Goal: Task Accomplishment & Management: Manage account settings

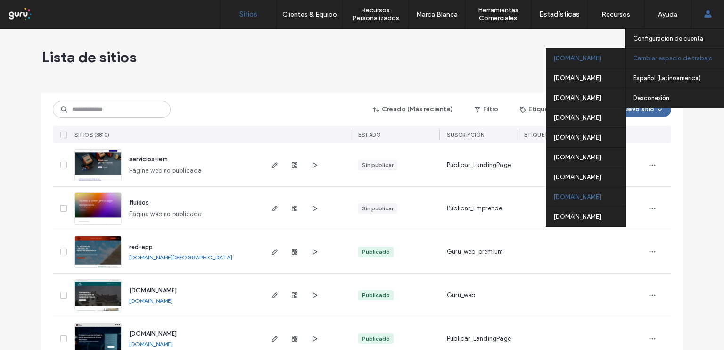
click at [594, 195] on div "nicaragua.publicar.guru" at bounding box center [585, 197] width 79 height 20
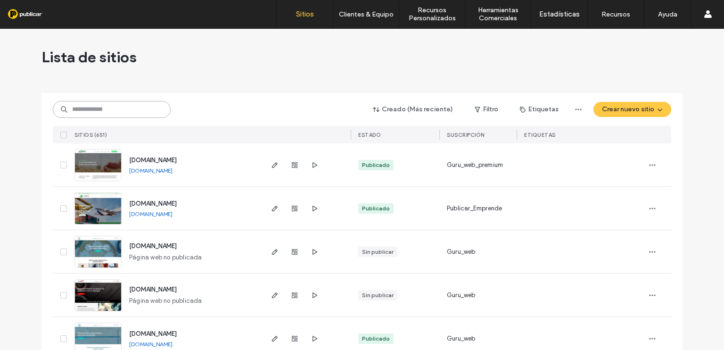
click at [127, 105] on input at bounding box center [112, 109] width 118 height 17
paste input "**********"
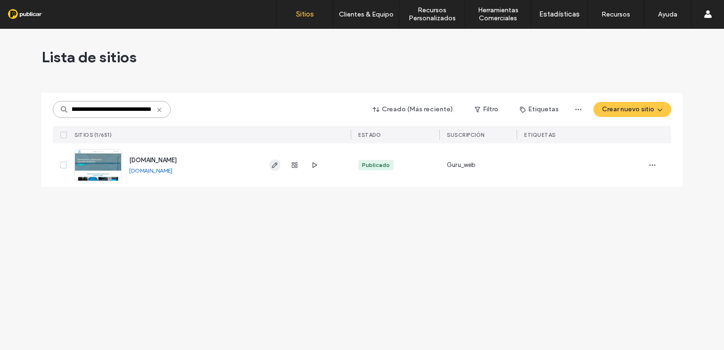
type input "**********"
click at [275, 165] on icon "button" at bounding box center [275, 165] width 8 height 8
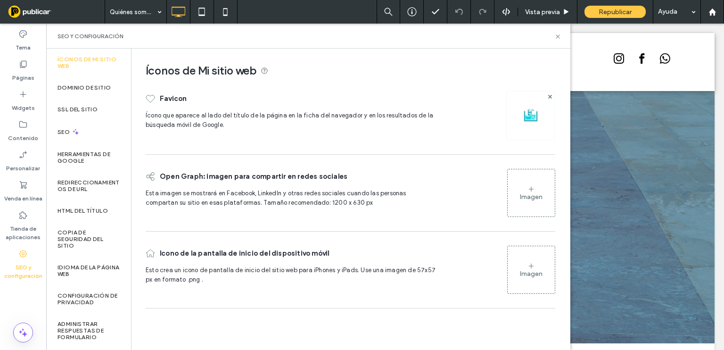
click at [532, 191] on icon at bounding box center [531, 189] width 8 height 8
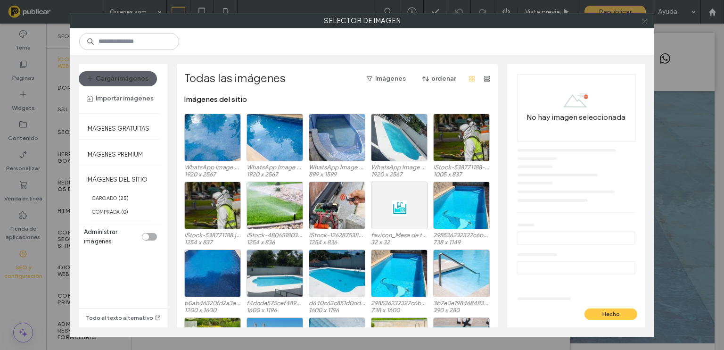
click at [644, 19] on icon at bounding box center [644, 20] width 7 height 7
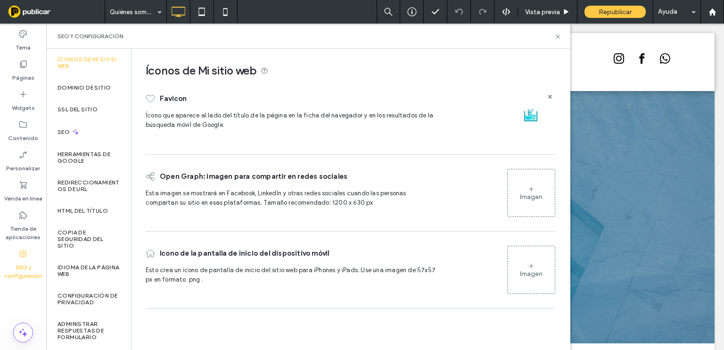
click at [521, 197] on div "Imagen" at bounding box center [531, 197] width 23 height 8
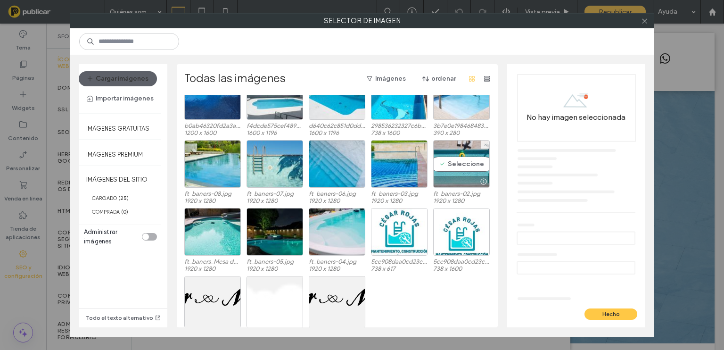
scroll to position [208, 0]
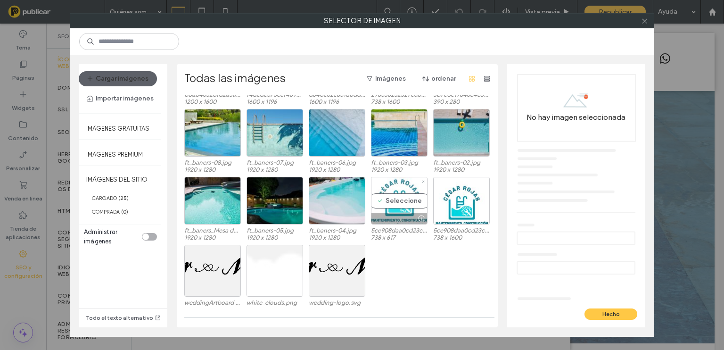
click at [397, 201] on div "Seleccione" at bounding box center [399, 201] width 57 height 48
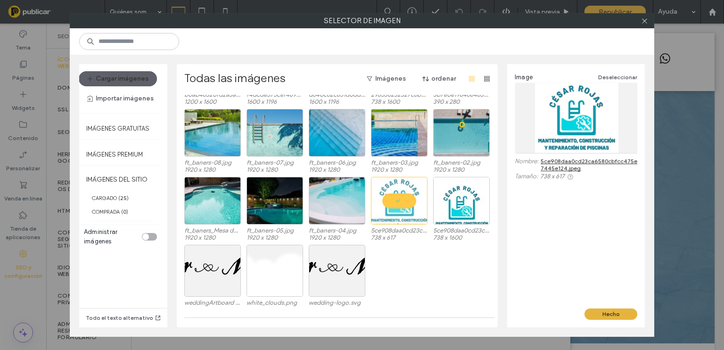
click at [606, 310] on button "Hecho" at bounding box center [610, 313] width 53 height 11
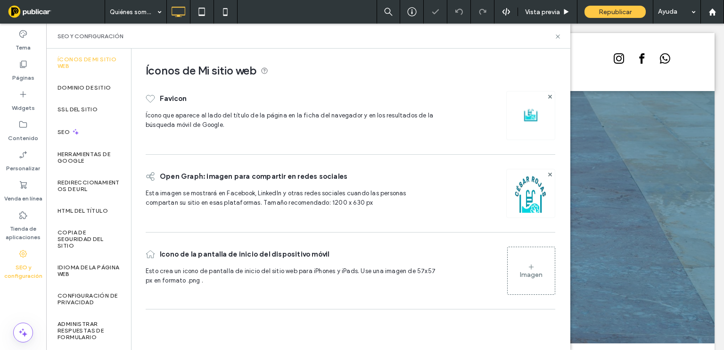
click at [530, 271] on div "Imagen" at bounding box center [531, 275] width 23 height 8
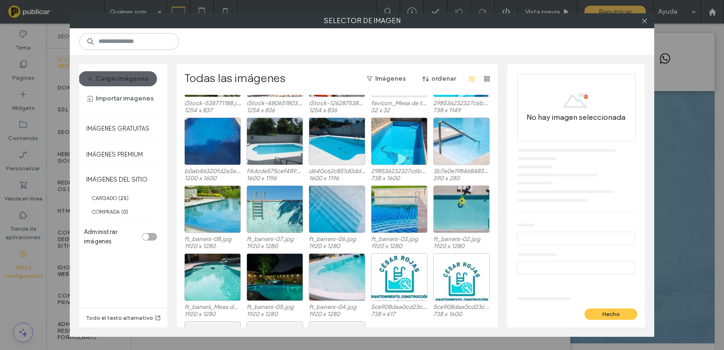
scroll to position [145, 0]
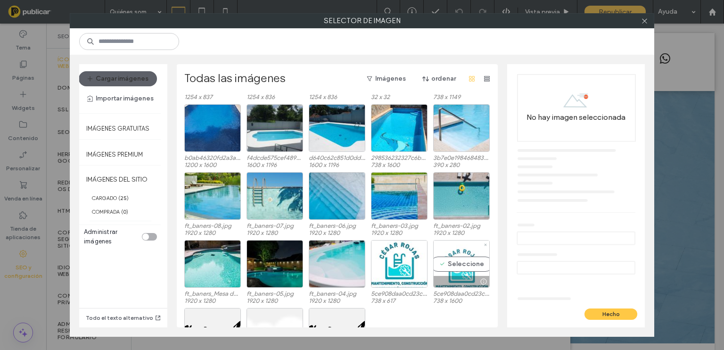
click at [452, 274] on div "Seleccione" at bounding box center [461, 264] width 57 height 48
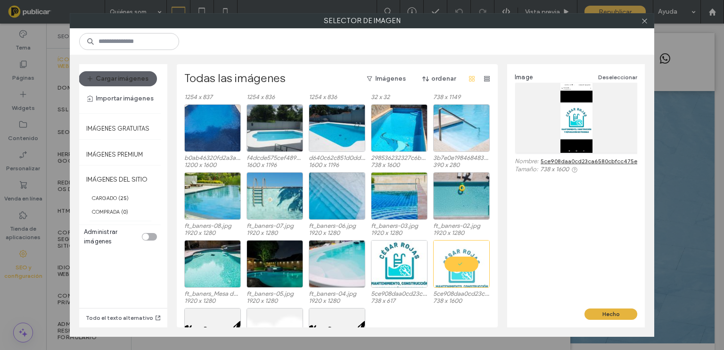
click at [607, 313] on button "Hecho" at bounding box center [610, 313] width 53 height 11
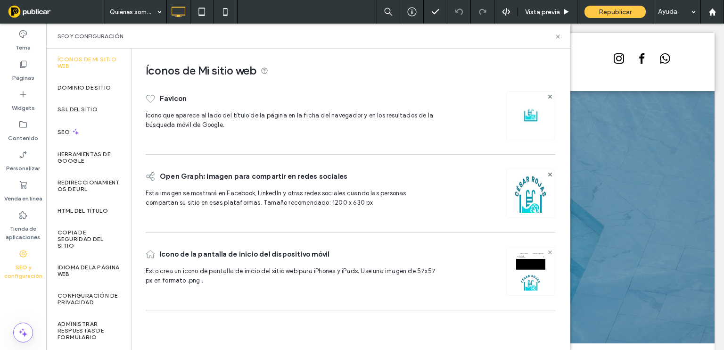
click at [550, 250] on icon at bounding box center [550, 252] width 4 height 4
click at [540, 265] on div "Imagen" at bounding box center [531, 270] width 47 height 45
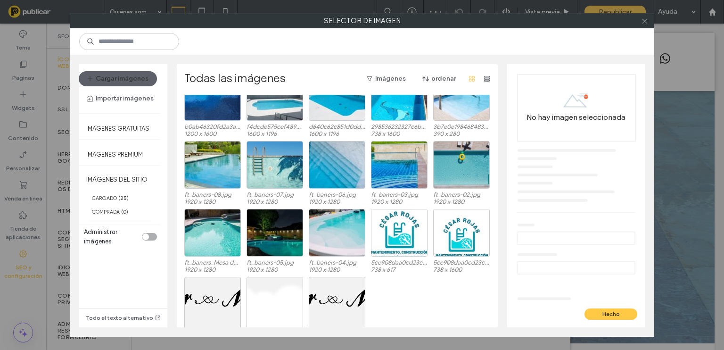
scroll to position [177, 0]
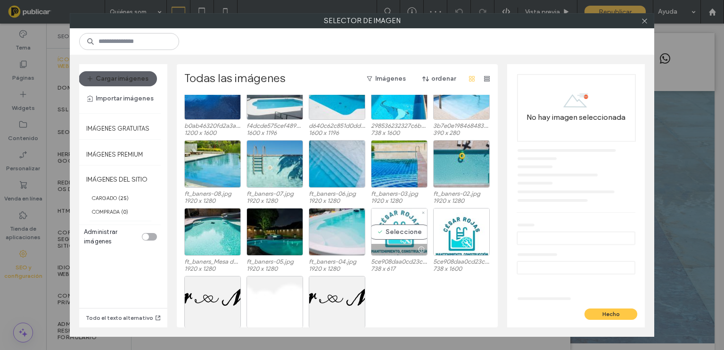
click at [381, 252] on div at bounding box center [399, 249] width 56 height 11
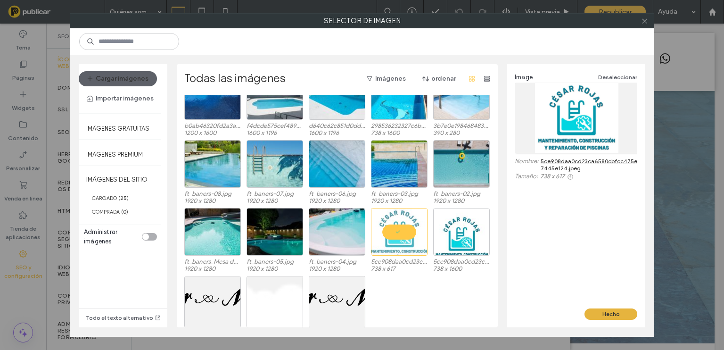
click at [613, 315] on button "Hecho" at bounding box center [610, 313] width 53 height 11
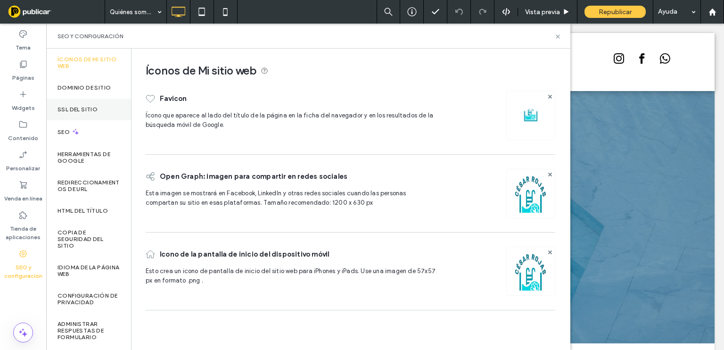
click at [91, 106] on label "SSL del sitio" at bounding box center [78, 109] width 40 height 7
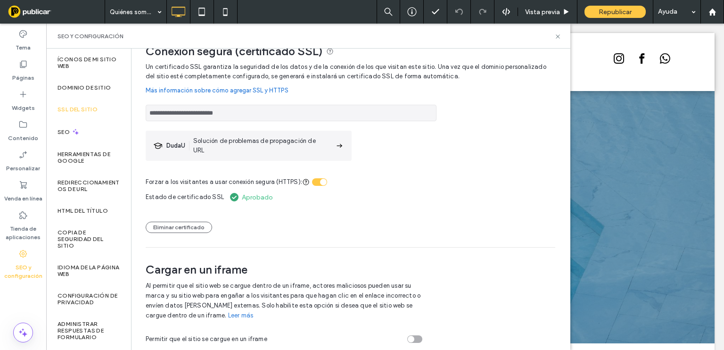
scroll to position [20, 0]
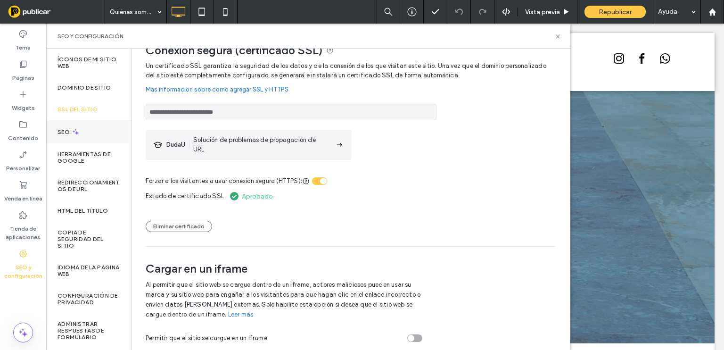
click at [74, 133] on icon at bounding box center [76, 132] width 8 height 8
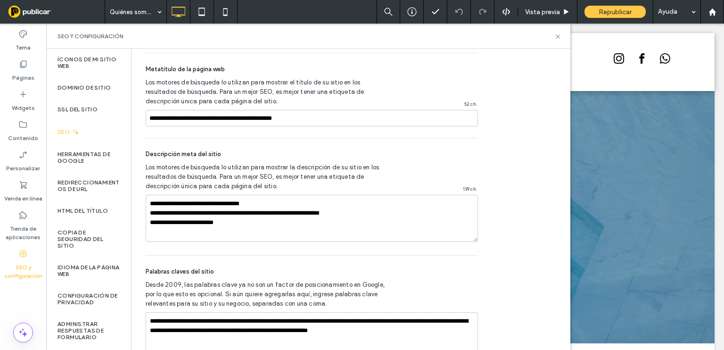
scroll to position [569, 0]
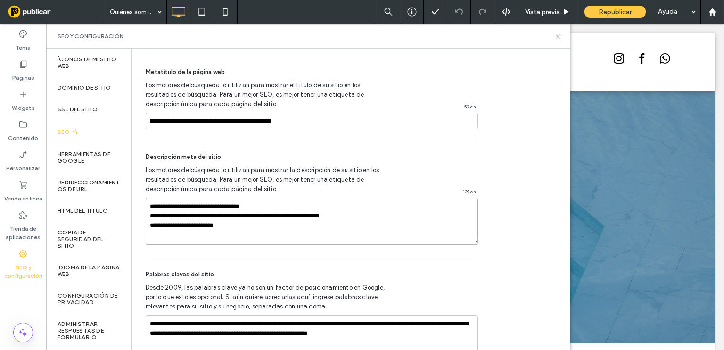
click at [283, 204] on textarea "**********" at bounding box center [312, 221] width 332 height 47
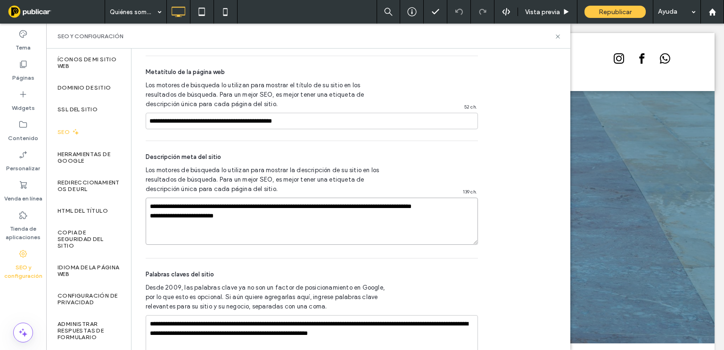
drag, startPoint x: 243, startPoint y: 226, endPoint x: 146, endPoint y: 206, distance: 99.1
click at [146, 206] on textarea "**********" at bounding box center [312, 221] width 332 height 47
paste textarea
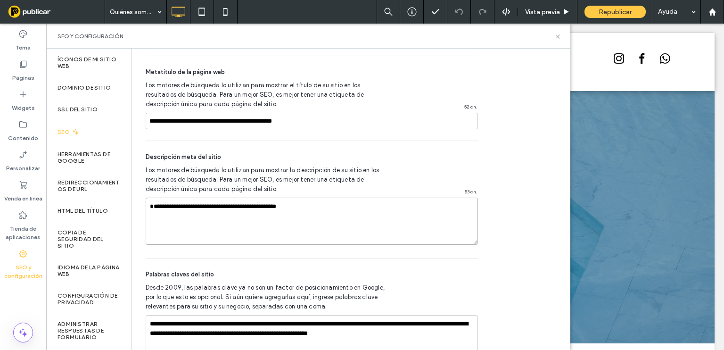
click at [149, 215] on textarea "**********" at bounding box center [312, 221] width 332 height 47
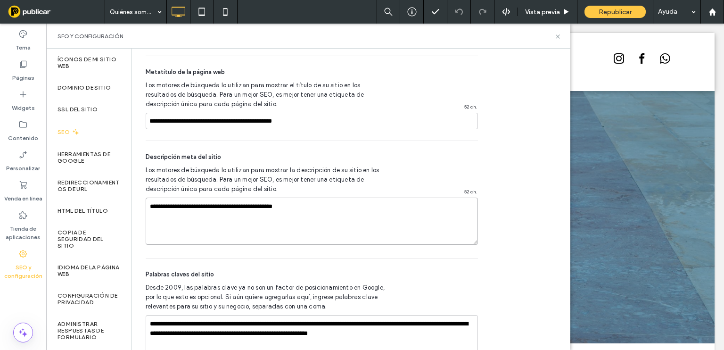
click at [306, 206] on textarea "**********" at bounding box center [312, 221] width 332 height 47
paste textarea "**********"
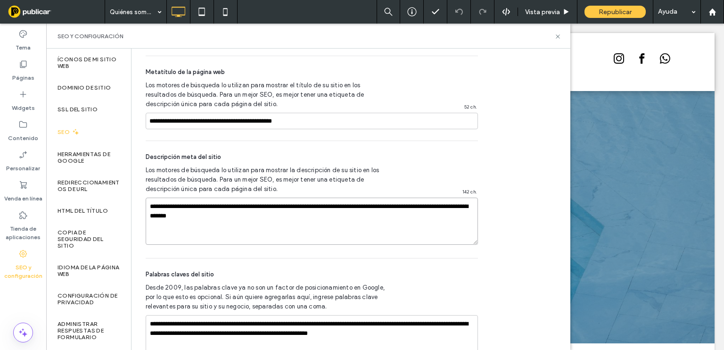
paste textarea "**********"
drag, startPoint x: 257, startPoint y: 215, endPoint x: 274, endPoint y: 218, distance: 17.3
click at [274, 218] on textarea "**********" at bounding box center [312, 221] width 332 height 47
drag, startPoint x: 305, startPoint y: 214, endPoint x: 256, endPoint y: 214, distance: 49.0
click at [256, 214] on textarea "**********" at bounding box center [312, 221] width 332 height 47
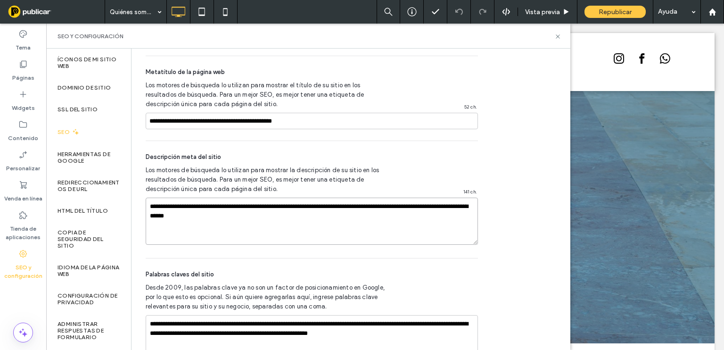
click at [306, 206] on textarea "**********" at bounding box center [312, 221] width 332 height 47
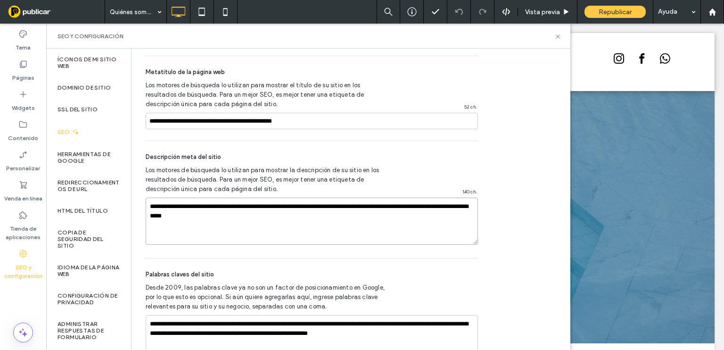
click at [280, 205] on textarea "**********" at bounding box center [312, 221] width 332 height 47
click at [373, 224] on textarea "**********" at bounding box center [312, 221] width 332 height 47
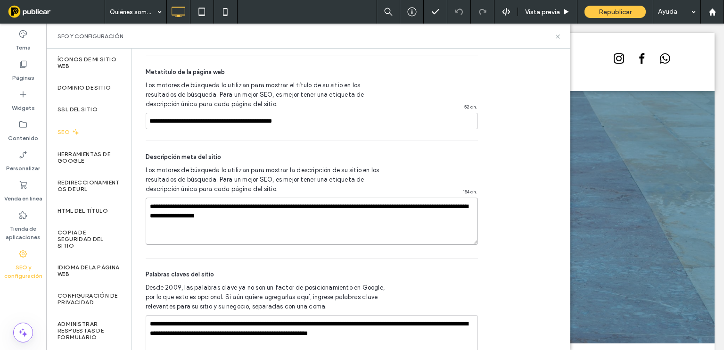
click at [324, 206] on textarea "**********" at bounding box center [312, 221] width 332 height 47
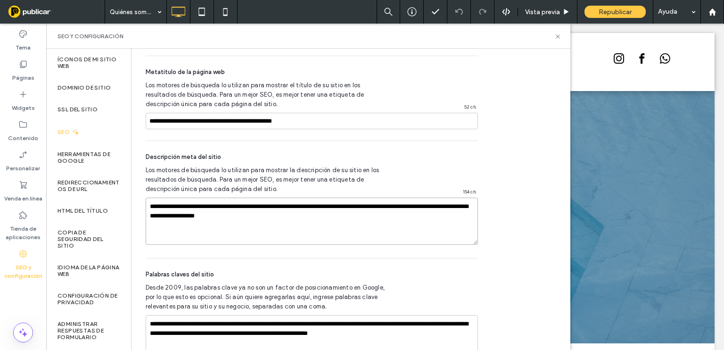
click at [319, 205] on textarea "**********" at bounding box center [312, 221] width 332 height 47
click at [341, 205] on textarea "**********" at bounding box center [312, 221] width 332 height 47
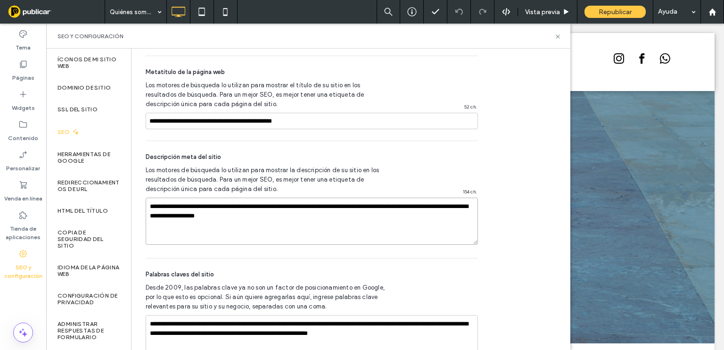
type textarea "**********"
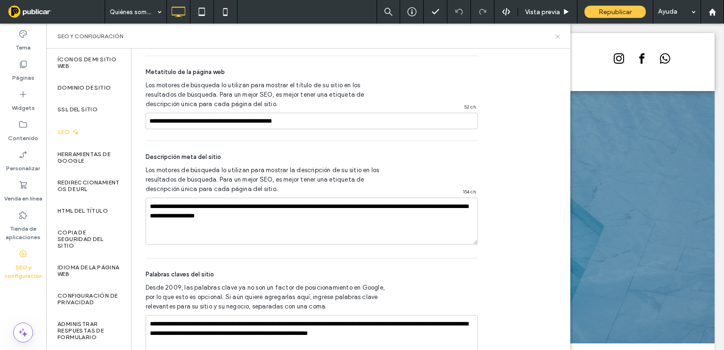
click at [556, 38] on icon at bounding box center [557, 36] width 7 height 7
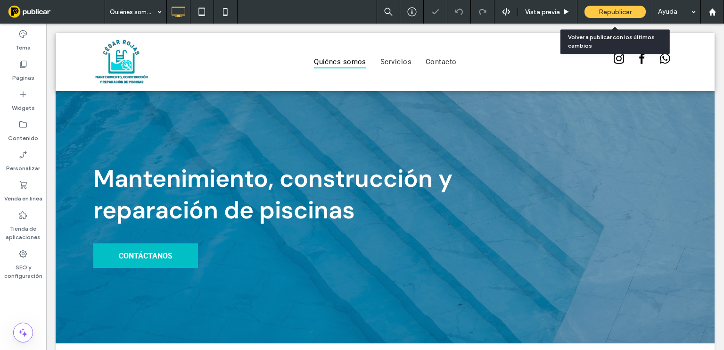
click at [623, 11] on span "Republicar" at bounding box center [615, 12] width 33 height 8
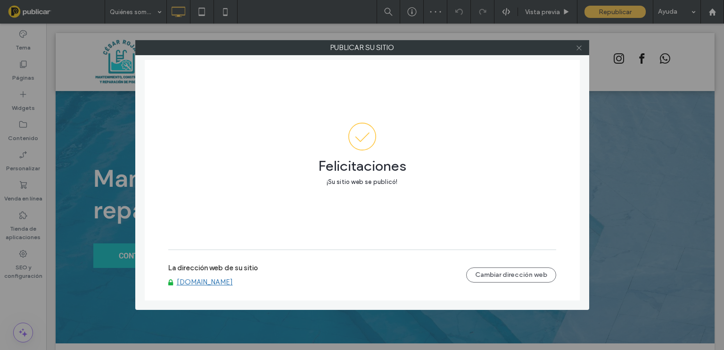
click at [580, 48] on icon at bounding box center [579, 47] width 7 height 7
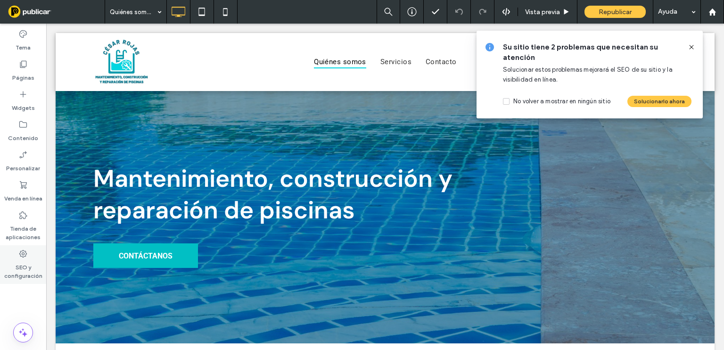
click at [21, 275] on label "SEO y configuración" at bounding box center [23, 269] width 46 height 22
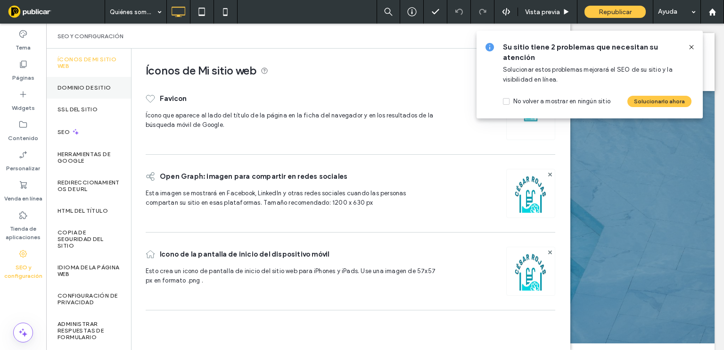
click at [88, 88] on label "Dominio de sitio" at bounding box center [84, 87] width 53 height 7
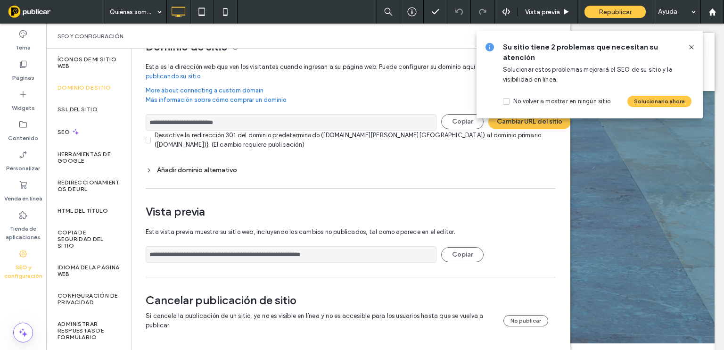
scroll to position [28, 0]
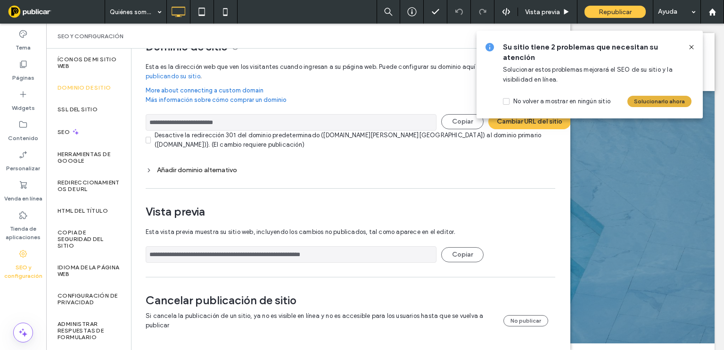
click at [669, 99] on button "Solucionarlo ahora" at bounding box center [659, 101] width 64 height 11
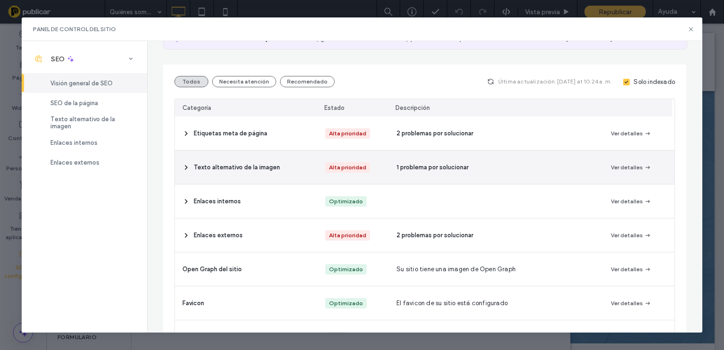
scroll to position [94, 0]
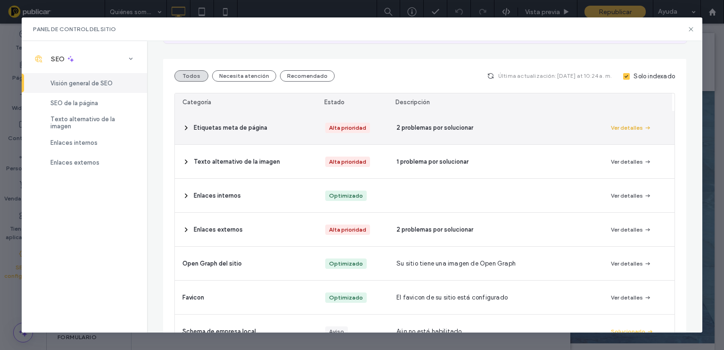
click at [634, 124] on button "Ver detalles" at bounding box center [631, 127] width 41 height 11
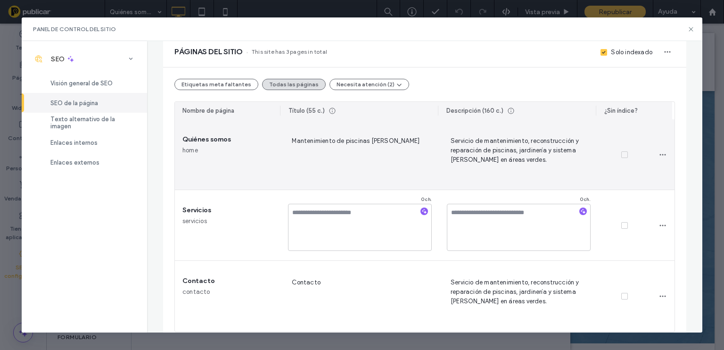
scroll to position [74, 0]
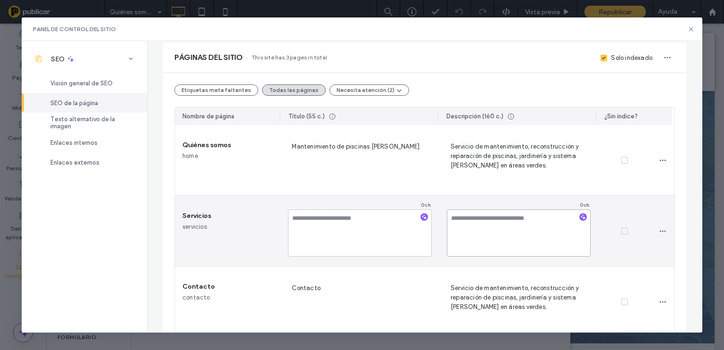
click at [489, 216] on textarea at bounding box center [519, 232] width 144 height 47
paste textarea "**********"
type textarea "**********"
click at [333, 219] on textarea at bounding box center [360, 232] width 144 height 47
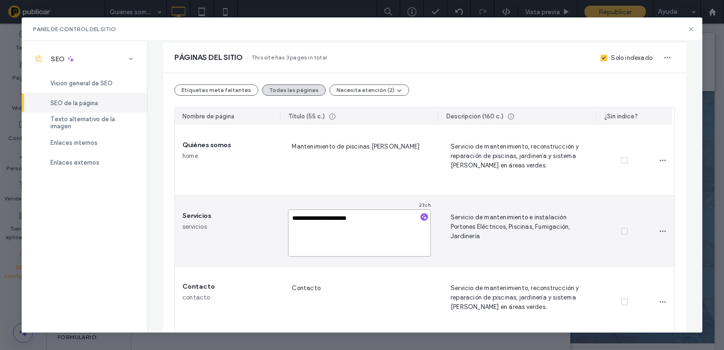
type textarea "**********"
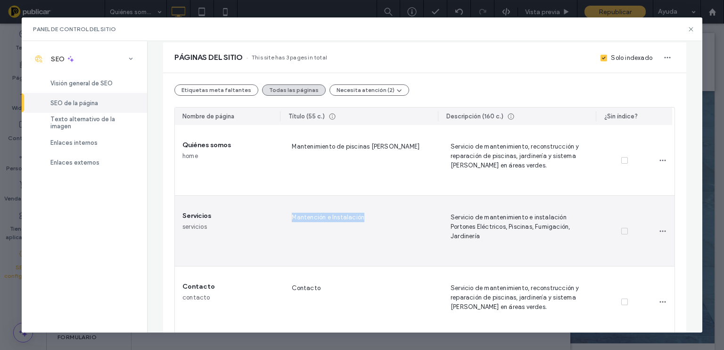
drag, startPoint x: 370, startPoint y: 219, endPoint x: 288, endPoint y: 214, distance: 82.1
click at [288, 214] on span "Mantención e Instalación" at bounding box center [360, 231] width 144 height 39
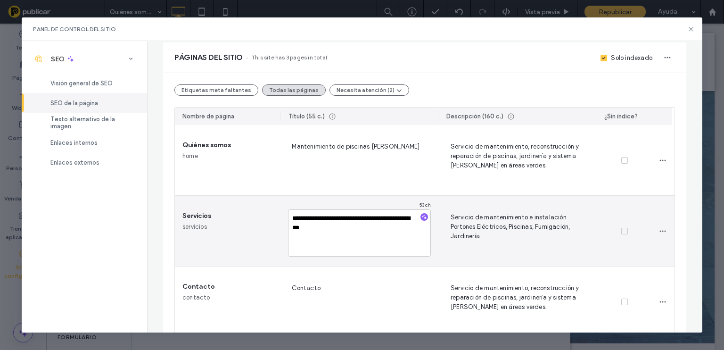
type textarea "**********"
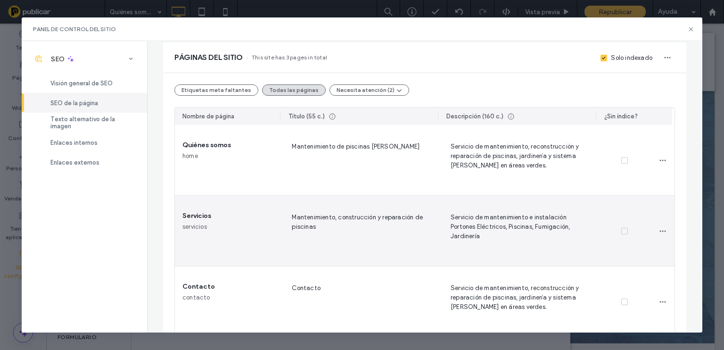
click at [476, 230] on span "Servicio de mantenimiento e instalación Portones Eléctricos, Piscinas, Fumigaci…" at bounding box center [519, 231] width 144 height 39
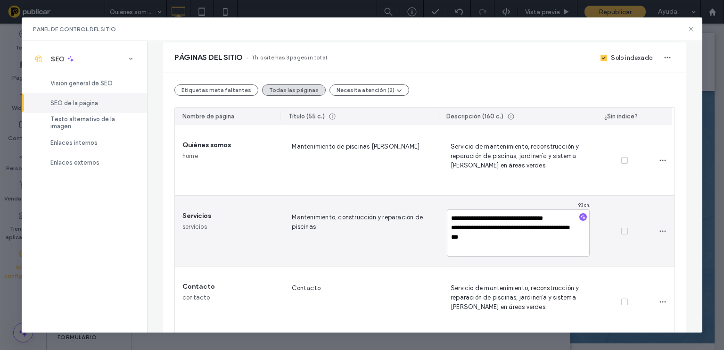
drag, startPoint x: 524, startPoint y: 238, endPoint x: 445, endPoint y: 214, distance: 82.2
click at [447, 214] on textarea "**********" at bounding box center [518, 232] width 143 height 47
type textarea "**********"
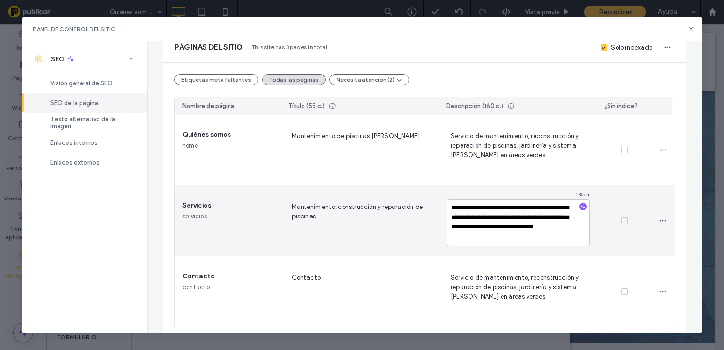
scroll to position [90, 0]
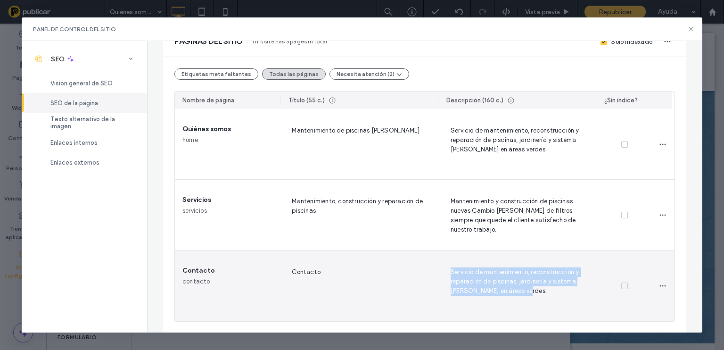
drag, startPoint x: 527, startPoint y: 295, endPoint x: 445, endPoint y: 273, distance: 84.8
click at [447, 273] on span "Servicio de mantenimiento, reconstrucción y reparación de piscinas, jardinería …" at bounding box center [519, 285] width 144 height 39
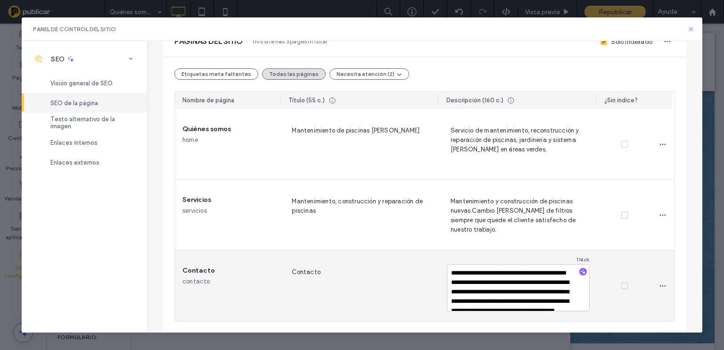
scroll to position [4, 0]
type textarea "**********"
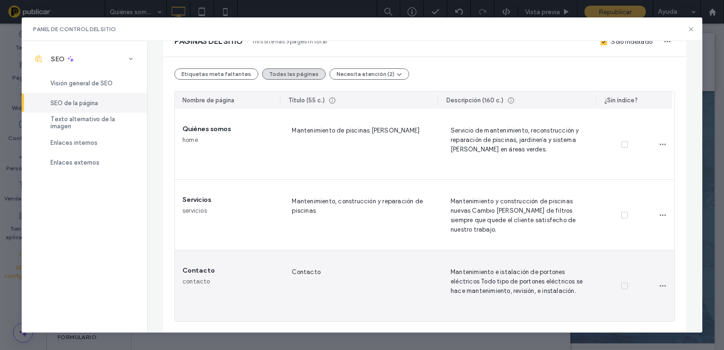
click at [571, 293] on span "Mantenimiento e istalación de portones eléctricos Todo tipo de portones eléctri…" at bounding box center [519, 285] width 144 height 39
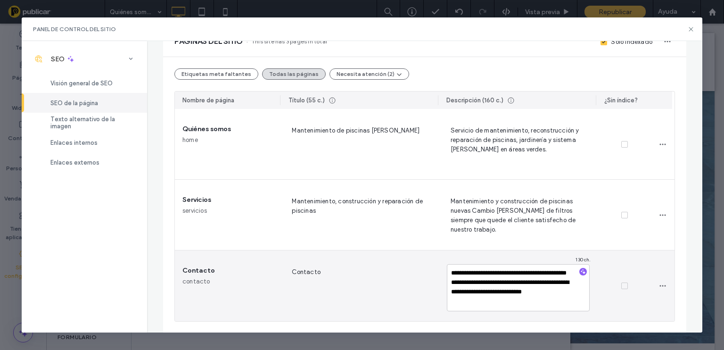
drag, startPoint x: 573, startPoint y: 298, endPoint x: 441, endPoint y: 268, distance: 134.9
click at [441, 268] on div "**********" at bounding box center [518, 285] width 159 height 71
click at [520, 272] on textarea "**********" at bounding box center [518, 287] width 143 height 47
type textarea "**********"
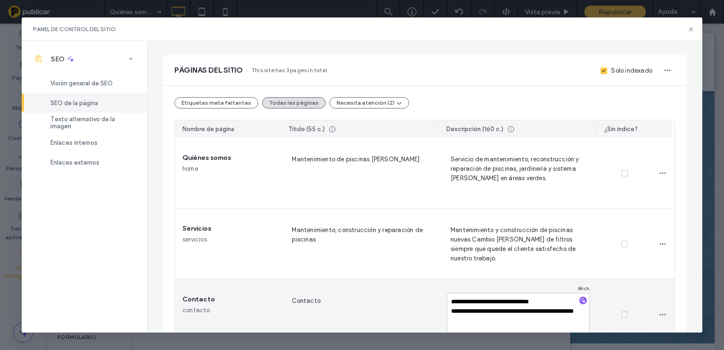
scroll to position [58, 0]
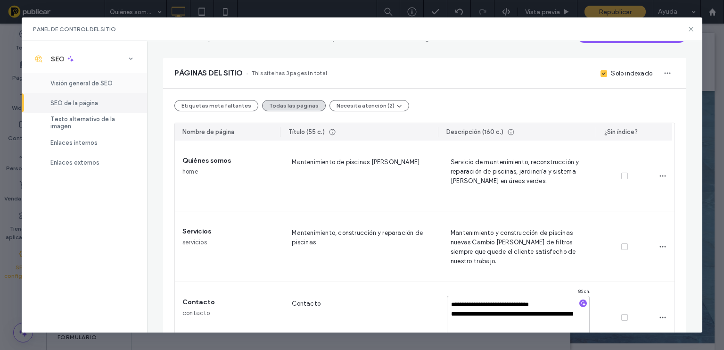
click at [93, 83] on span "Visión general de SEO" at bounding box center [81, 83] width 62 height 7
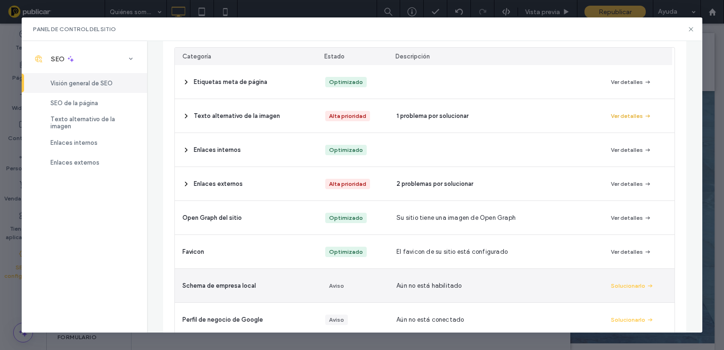
scroll to position [113, 0]
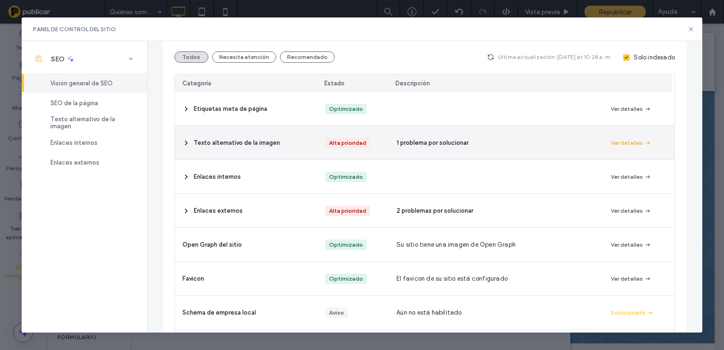
click at [627, 144] on button "Ver detalles" at bounding box center [631, 142] width 41 height 11
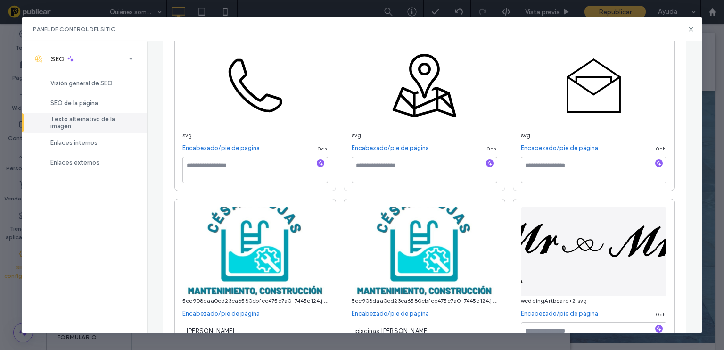
scroll to position [157, 0]
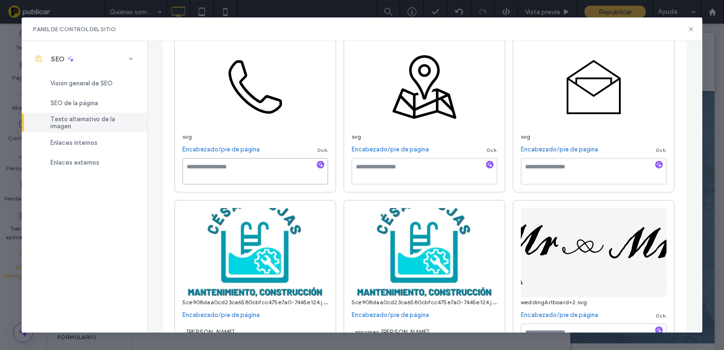
drag, startPoint x: 264, startPoint y: 168, endPoint x: 255, endPoint y: 170, distance: 9.7
click at [264, 168] on textarea at bounding box center [255, 171] width 146 height 26
type textarea "**********"
click at [422, 162] on textarea at bounding box center [425, 171] width 146 height 26
type textarea "*********"
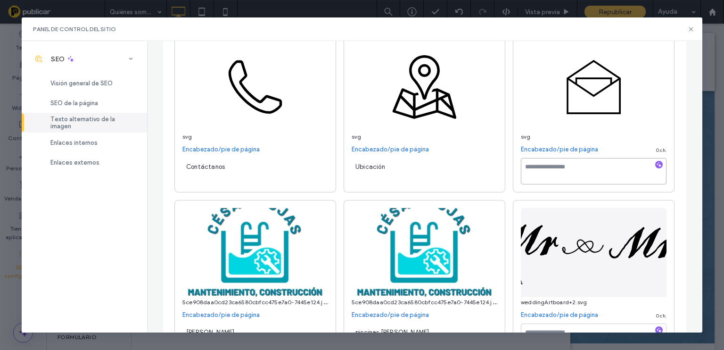
click at [578, 168] on textarea at bounding box center [594, 171] width 146 height 26
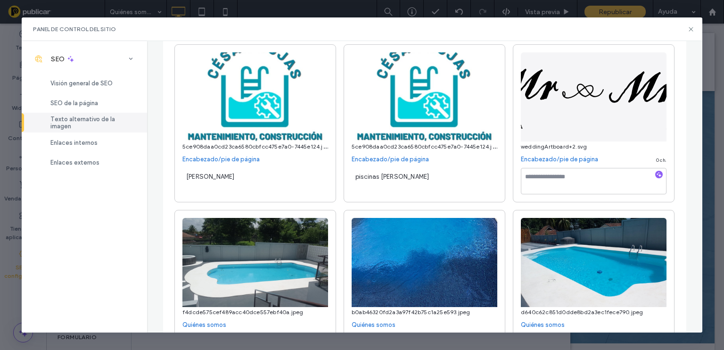
scroll to position [307, 0]
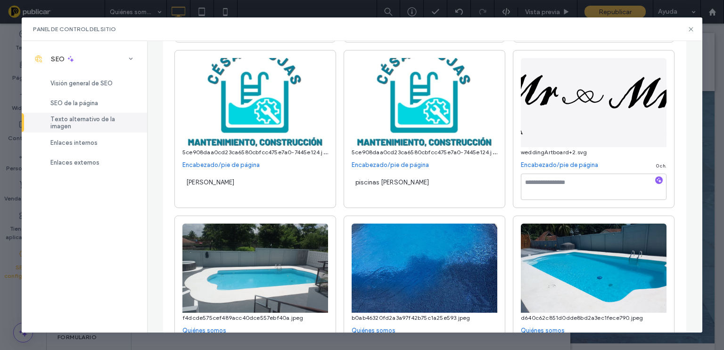
type textarea "**********"
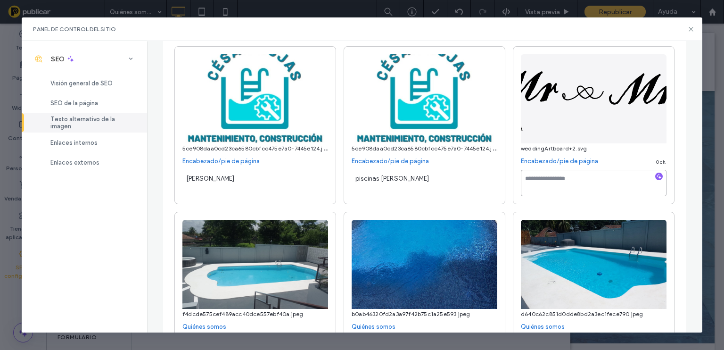
click at [576, 190] on textarea at bounding box center [594, 183] width 146 height 26
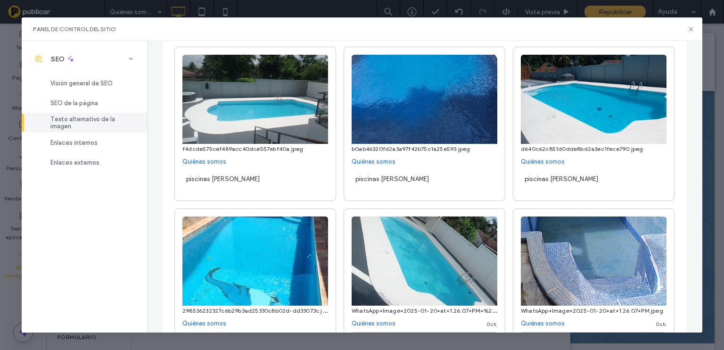
scroll to position [462, 0]
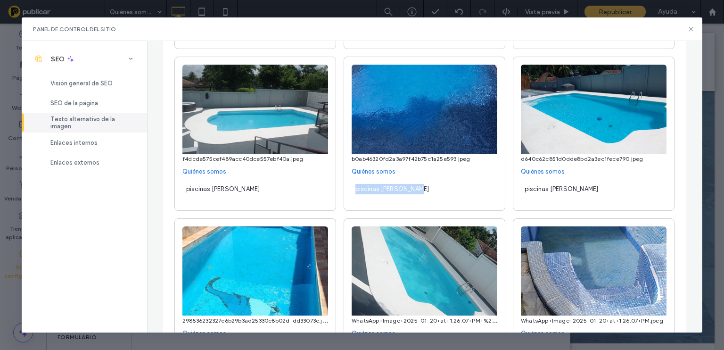
drag, startPoint x: 420, startPoint y: 192, endPoint x: 351, endPoint y: 192, distance: 69.3
click at [352, 192] on div "piscinas [PERSON_NAME]" at bounding box center [425, 193] width 146 height 26
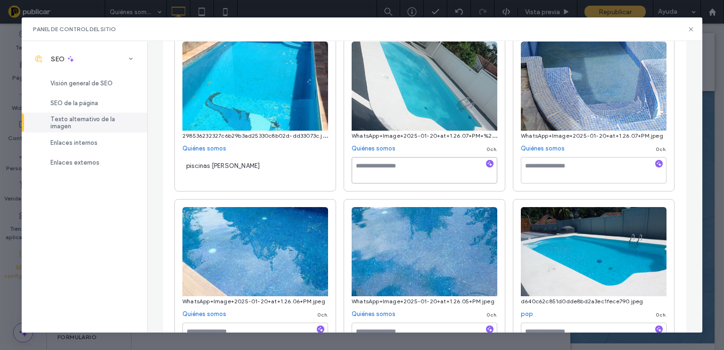
paste textarea "**********"
click at [416, 165] on textarea at bounding box center [425, 170] width 146 height 26
click at [579, 172] on textarea at bounding box center [594, 170] width 146 height 26
drag, startPoint x: 444, startPoint y: 176, endPoint x: 349, endPoint y: 165, distance: 96.4
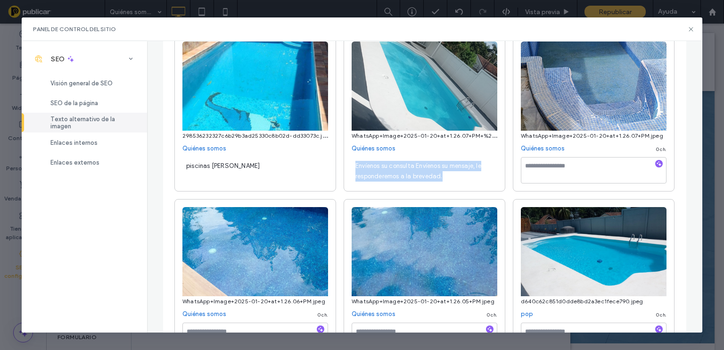
click at [352, 165] on div "Envíenos su consulta Envíenos su mensaje, le responderemos a la brevedad." at bounding box center [425, 170] width 146 height 26
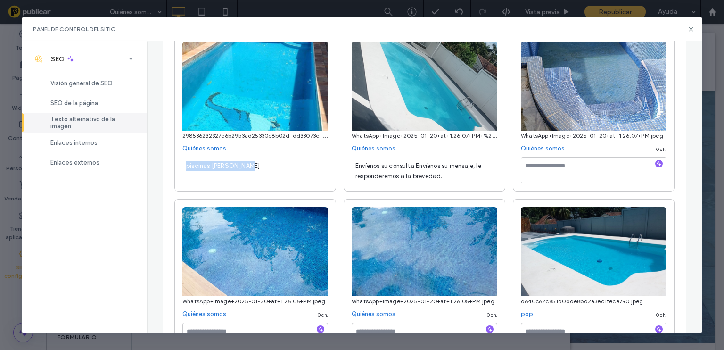
drag, startPoint x: 247, startPoint y: 164, endPoint x: 181, endPoint y: 167, distance: 66.5
click at [182, 167] on div "piscinas [PERSON_NAME]" at bounding box center [255, 170] width 146 height 26
drag, startPoint x: 447, startPoint y: 179, endPoint x: 353, endPoint y: 164, distance: 95.5
click at [353, 164] on div "Envíenos su consulta Envíenos su mensaje, le responderemos a la brevedad." at bounding box center [425, 170] width 146 height 26
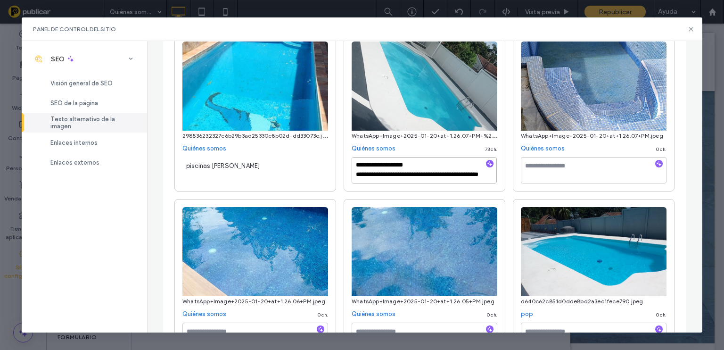
scroll to position [10, 0]
drag, startPoint x: 396, startPoint y: 177, endPoint x: 366, endPoint y: 175, distance: 30.7
click at [366, 175] on textarea "**********" at bounding box center [424, 170] width 145 height 26
click at [419, 179] on textarea "**********" at bounding box center [424, 170] width 145 height 26
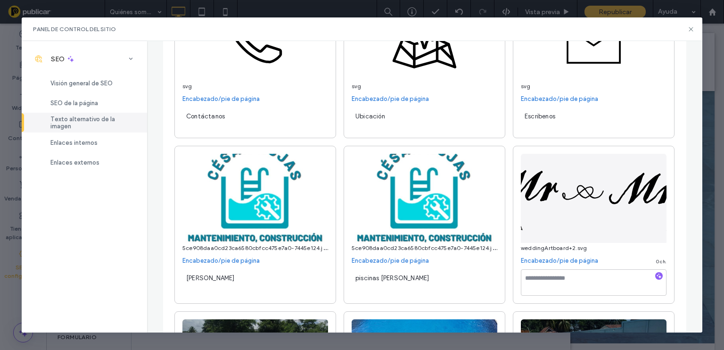
scroll to position [207, 0]
click at [643, 166] on img at bounding box center [594, 198] width 146 height 89
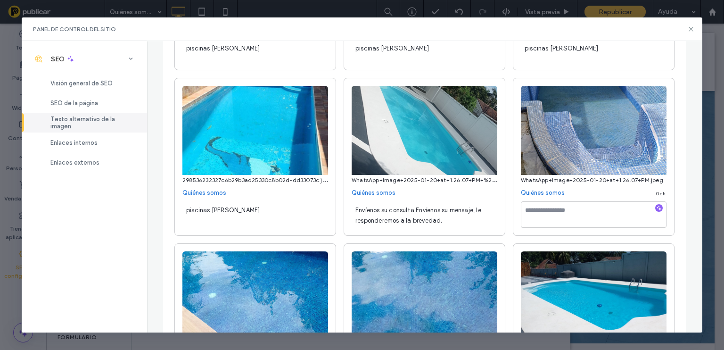
scroll to position [615, 0]
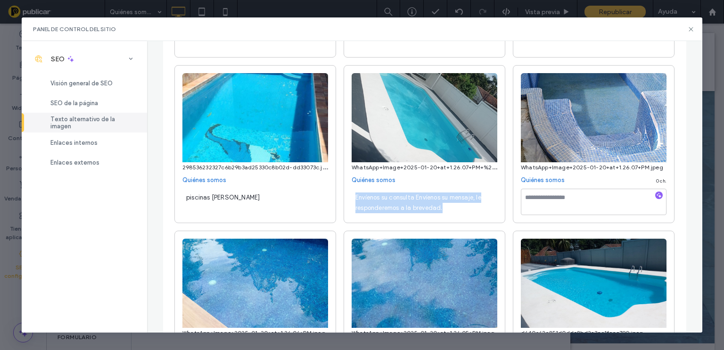
drag, startPoint x: 442, startPoint y: 208, endPoint x: 348, endPoint y: 198, distance: 94.8
click at [348, 198] on div "**********" at bounding box center [425, 144] width 162 height 158
click at [444, 205] on div "Envíenos su consulta Envíenos su mensaje, le responderemos a la brevedad." at bounding box center [425, 202] width 146 height 26
drag, startPoint x: 416, startPoint y: 206, endPoint x: 349, endPoint y: 189, distance: 68.8
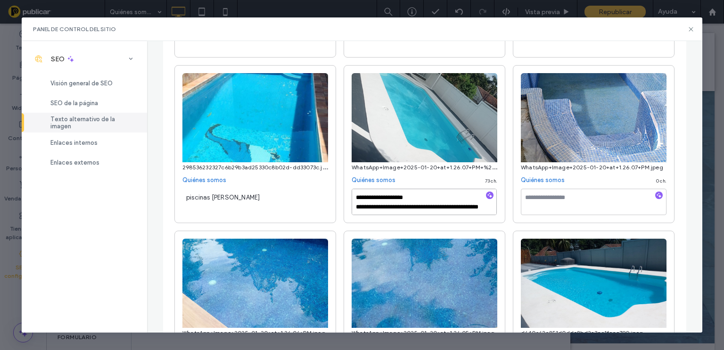
click at [352, 189] on textarea "**********" at bounding box center [424, 202] width 145 height 26
paste textarea
click at [354, 201] on textarea "**********" at bounding box center [424, 202] width 145 height 26
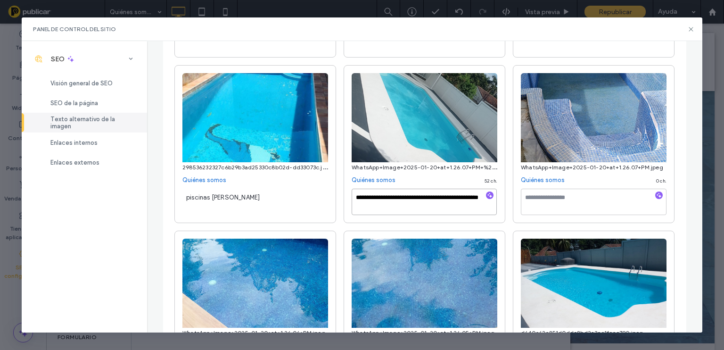
type textarea "**********"
click at [592, 202] on textarea at bounding box center [594, 202] width 146 height 26
paste textarea "**********"
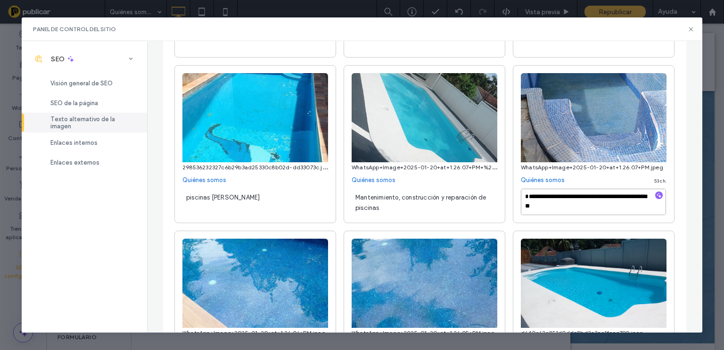
scroll to position [10, 0]
click at [521, 196] on textarea "**********" at bounding box center [593, 202] width 145 height 26
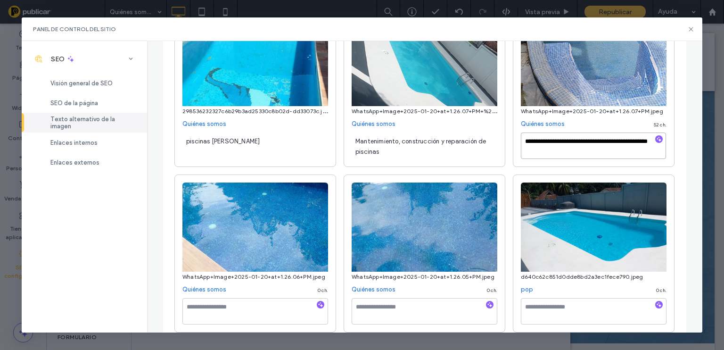
scroll to position [682, 0]
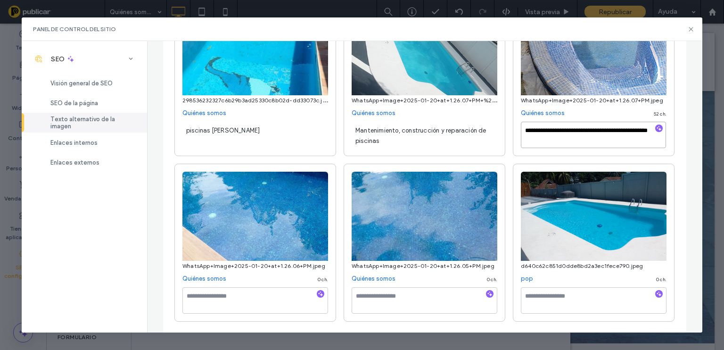
type textarea "**********"
click at [216, 297] on textarea at bounding box center [255, 300] width 146 height 26
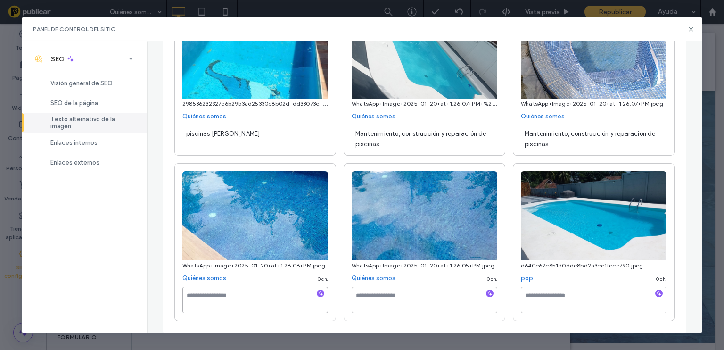
scroll to position [678, 0]
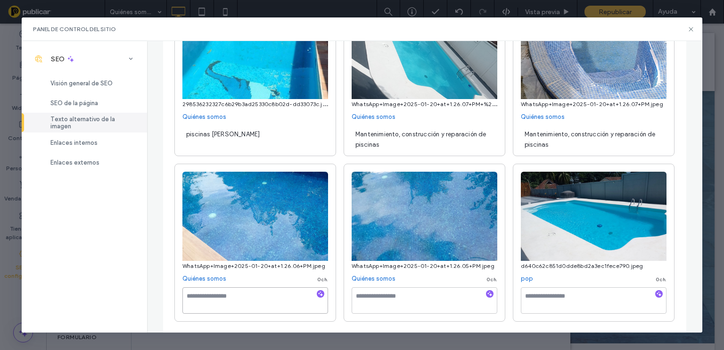
paste textarea "**********"
type textarea "**********"
click at [393, 298] on textarea at bounding box center [425, 300] width 146 height 26
paste textarea "**********"
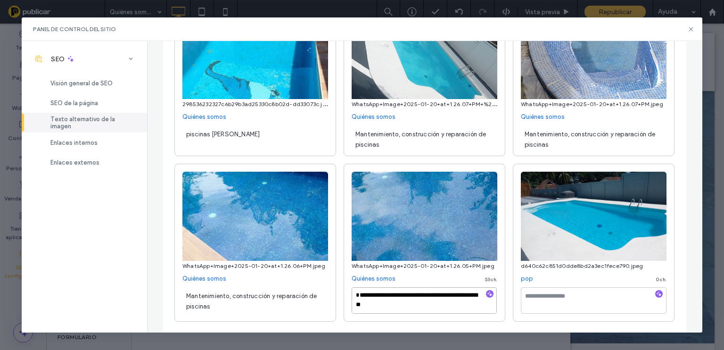
type textarea "**********"
click at [565, 303] on textarea at bounding box center [594, 300] width 146 height 26
paste textarea "**********"
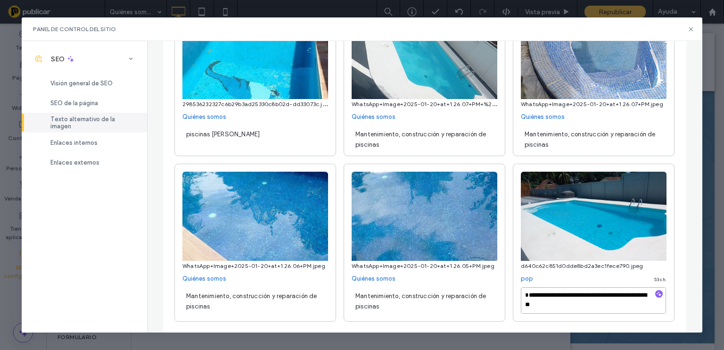
scroll to position [10, 0]
type textarea "**********"
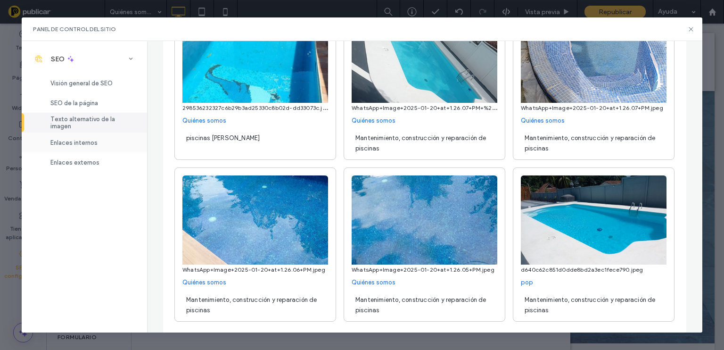
click at [88, 143] on span "Enlaces internos" at bounding box center [73, 142] width 47 height 7
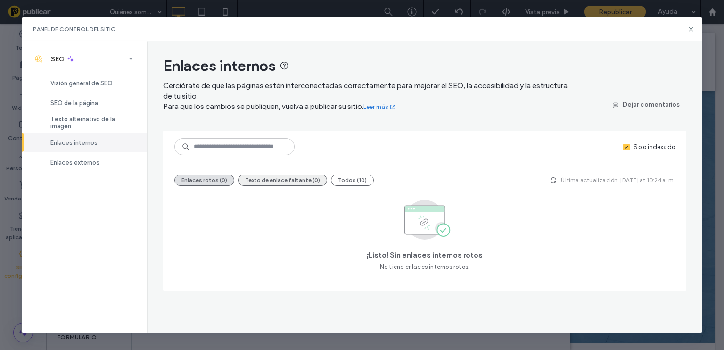
click at [281, 180] on button "Texto de enlace faltante (0)" at bounding box center [282, 179] width 89 height 11
click at [347, 182] on button "Todos (10)" at bounding box center [352, 179] width 43 height 11
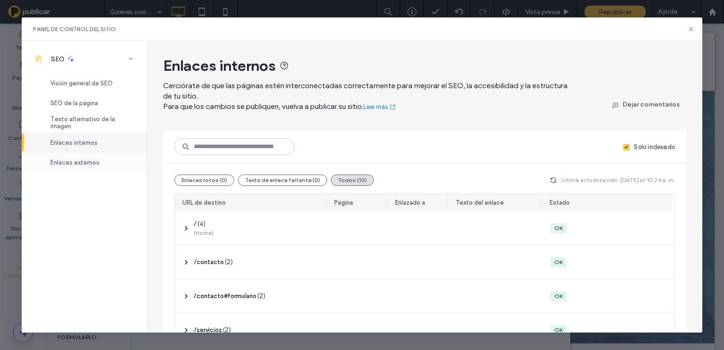
click at [69, 161] on span "Enlaces externos" at bounding box center [74, 162] width 49 height 7
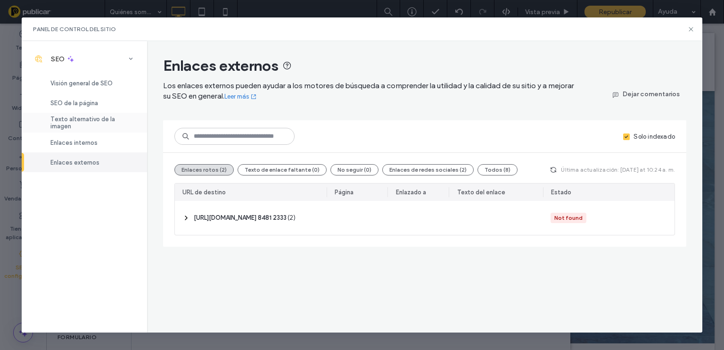
click at [86, 118] on div "Texto alternativo de la imagen" at bounding box center [84, 123] width 125 height 20
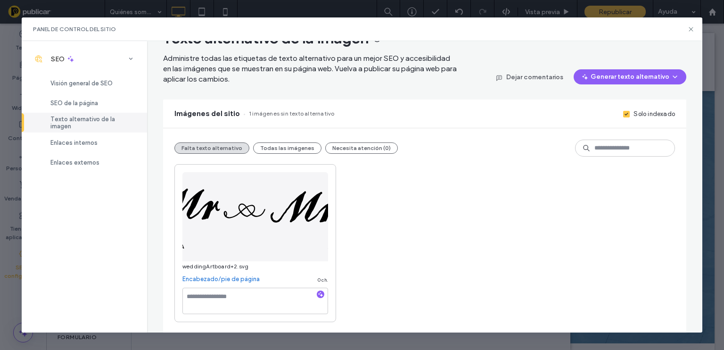
scroll to position [28, 0]
click at [693, 29] on icon at bounding box center [691, 29] width 8 height 8
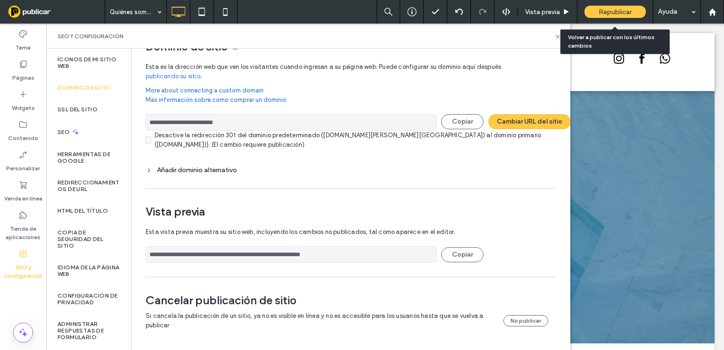
click at [608, 15] on span "Republicar" at bounding box center [615, 12] width 33 height 8
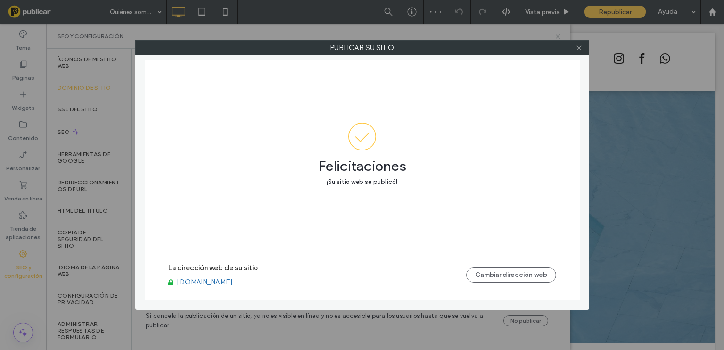
click at [577, 49] on use at bounding box center [578, 47] width 5 height 5
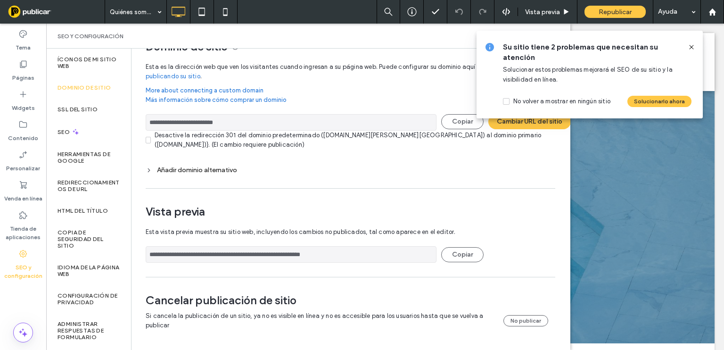
click at [692, 48] on use at bounding box center [691, 47] width 4 height 4
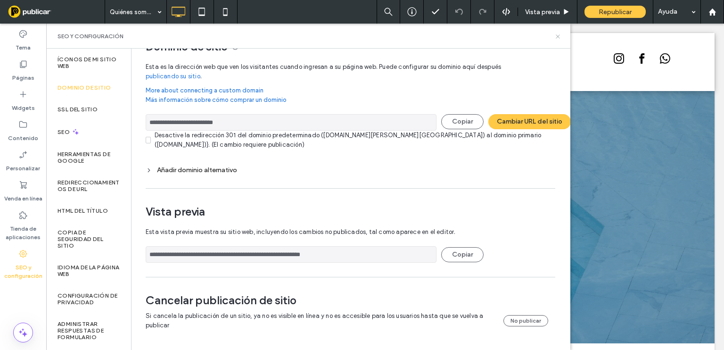
click at [558, 36] on use at bounding box center [558, 36] width 4 height 4
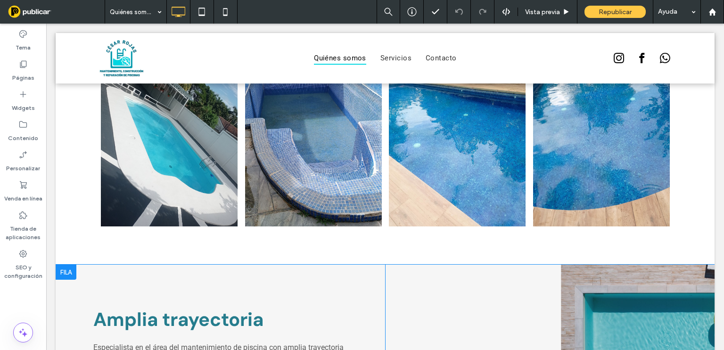
scroll to position [628, 0]
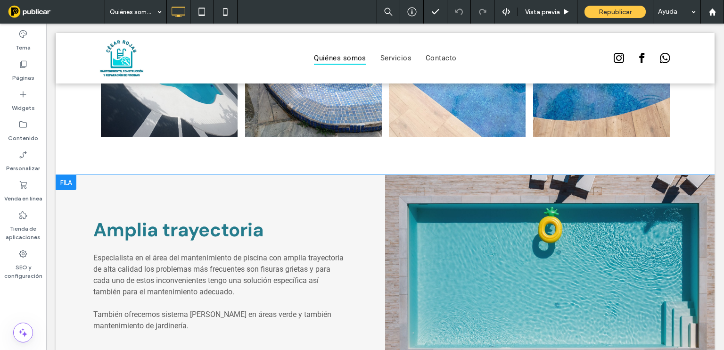
click at [540, 249] on div at bounding box center [549, 274] width 329 height 199
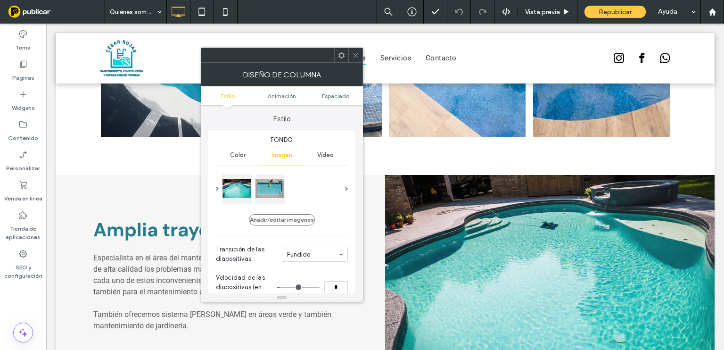
drag, startPoint x: 357, startPoint y: 56, endPoint x: 321, endPoint y: 82, distance: 43.9
click at [357, 56] on icon at bounding box center [355, 55] width 7 height 7
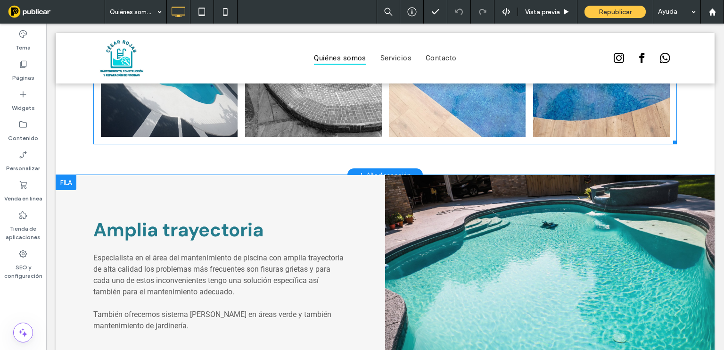
click at [316, 111] on link at bounding box center [313, 56] width 137 height 161
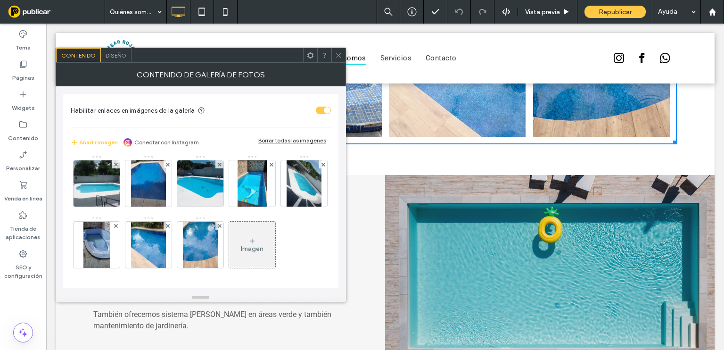
scroll to position [63, 0]
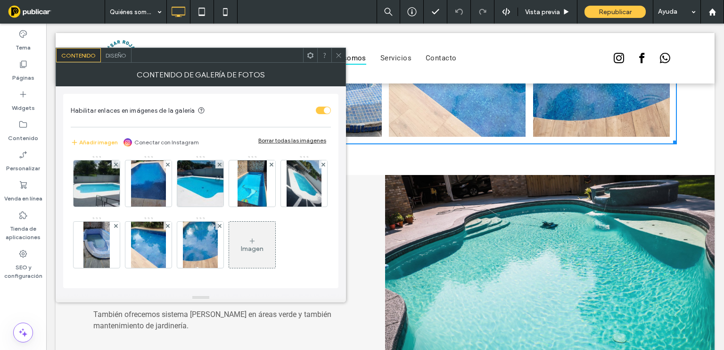
click at [338, 54] on use at bounding box center [338, 55] width 5 height 5
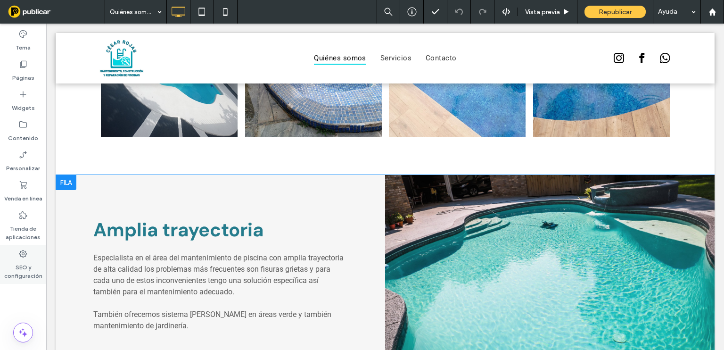
click at [26, 269] on label "SEO y configuración" at bounding box center [23, 269] width 46 height 22
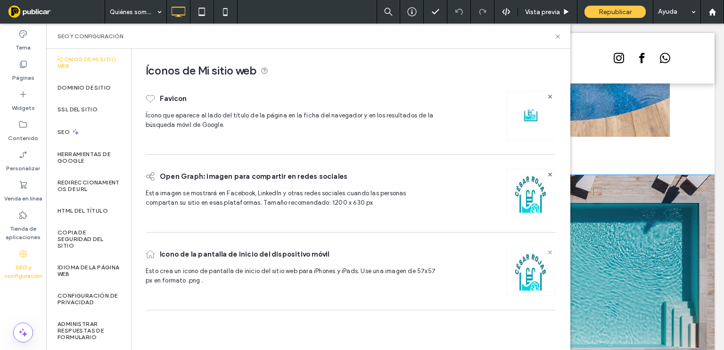
click at [549, 251] on use at bounding box center [550, 252] width 4 height 4
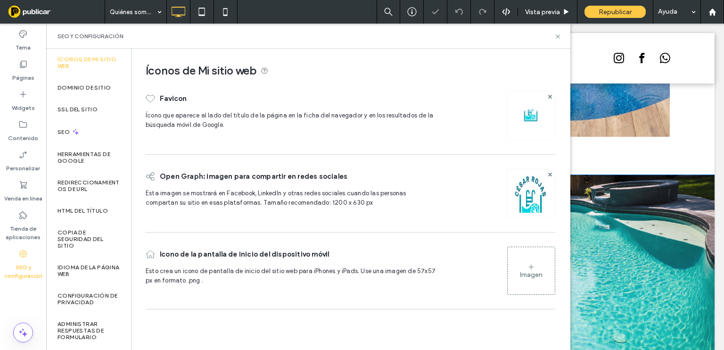
click at [528, 276] on div "Imagen" at bounding box center [531, 275] width 23 height 8
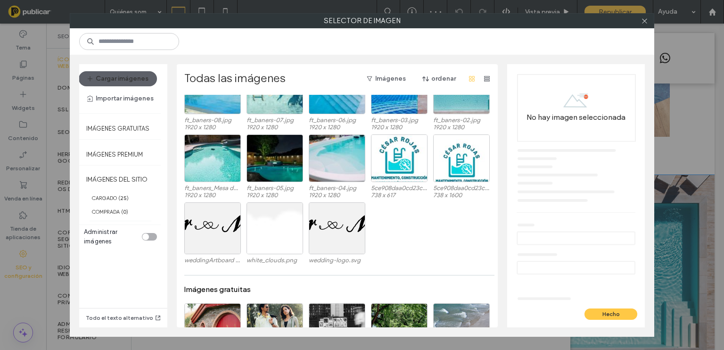
scroll to position [255, 0]
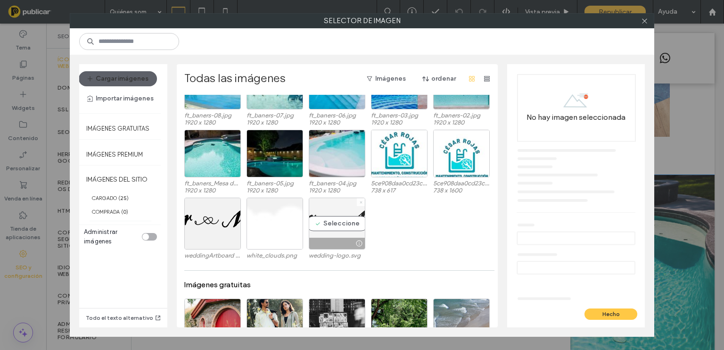
click at [359, 200] on icon at bounding box center [361, 202] width 4 height 4
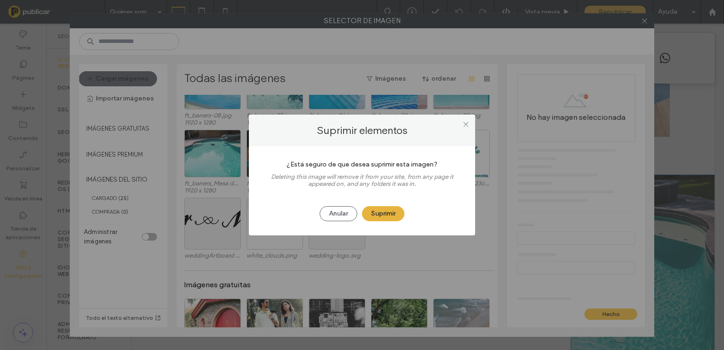
click at [379, 214] on button "Suprimir" at bounding box center [383, 213] width 42 height 15
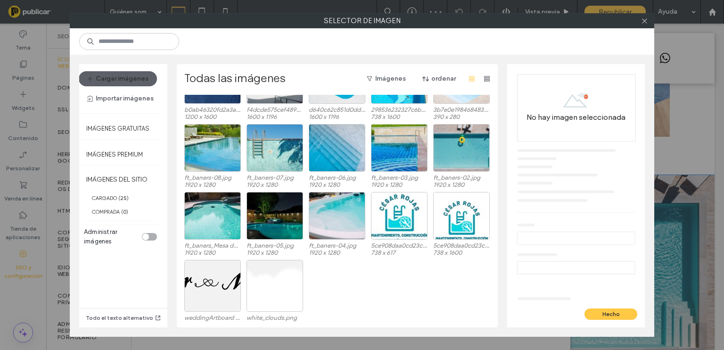
scroll to position [266, 0]
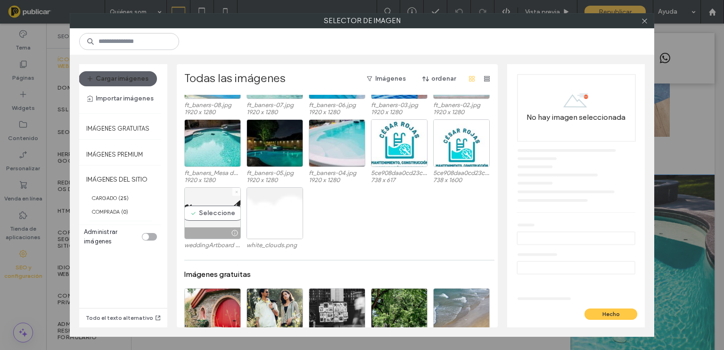
click at [235, 191] on use at bounding box center [236, 191] width 2 height 2
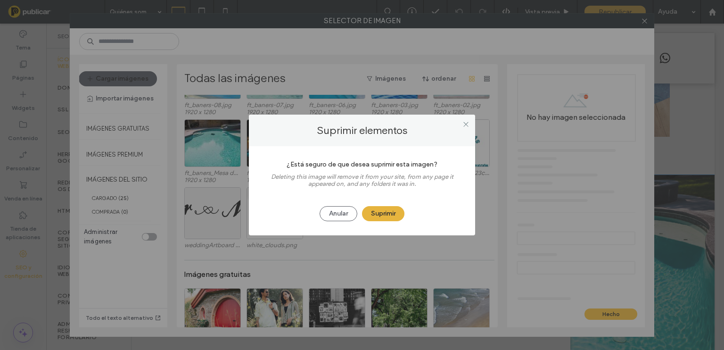
click at [392, 218] on button "Suprimir" at bounding box center [383, 213] width 42 height 15
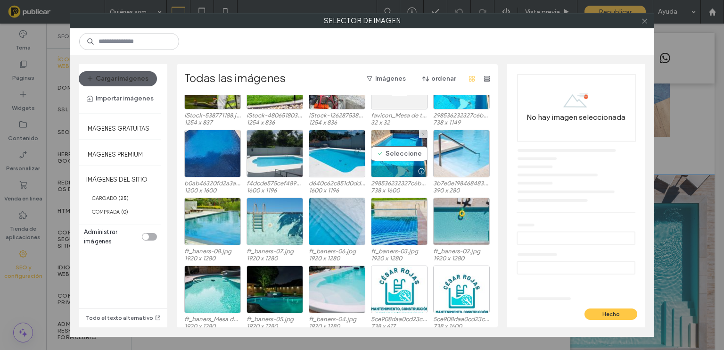
scroll to position [125, 0]
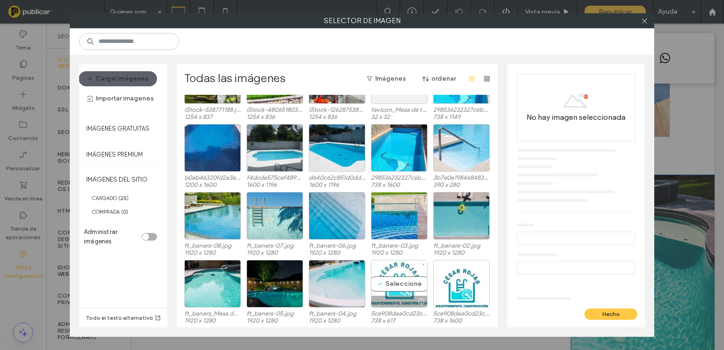
click at [396, 283] on div "Seleccione" at bounding box center [399, 284] width 57 height 48
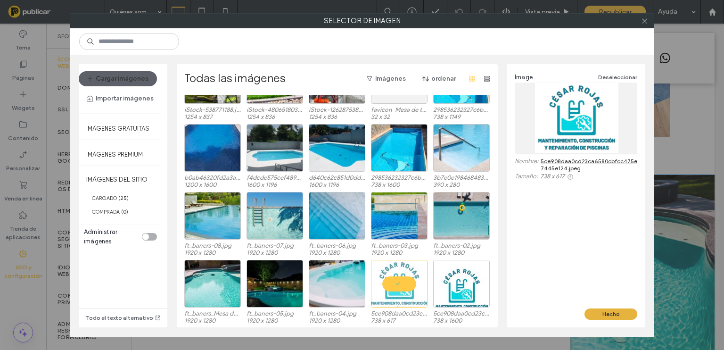
click at [621, 312] on button "Hecho" at bounding box center [610, 313] width 53 height 11
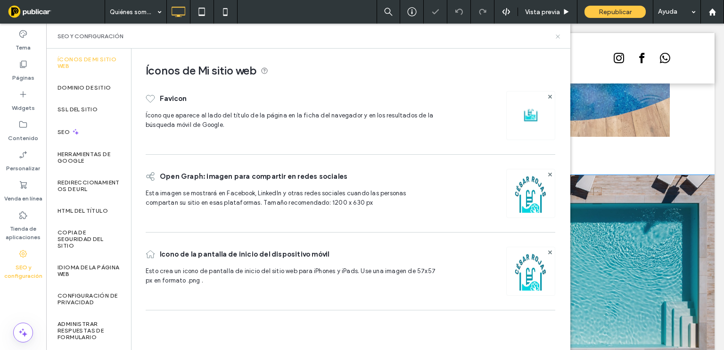
click at [558, 39] on icon at bounding box center [557, 36] width 7 height 7
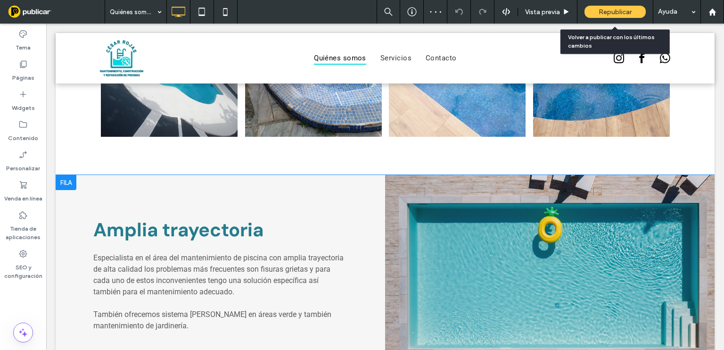
click at [613, 11] on span "Republicar" at bounding box center [615, 12] width 33 height 8
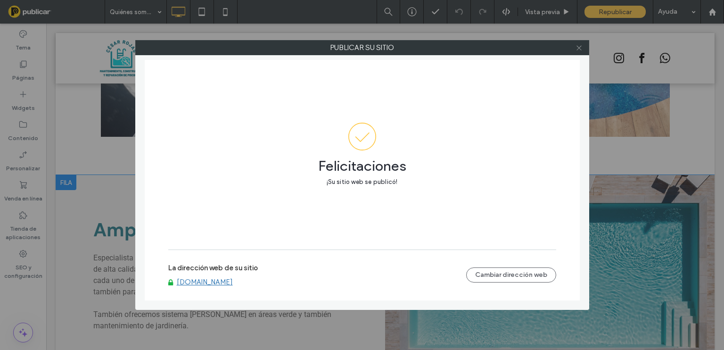
click at [578, 45] on icon at bounding box center [579, 47] width 7 height 7
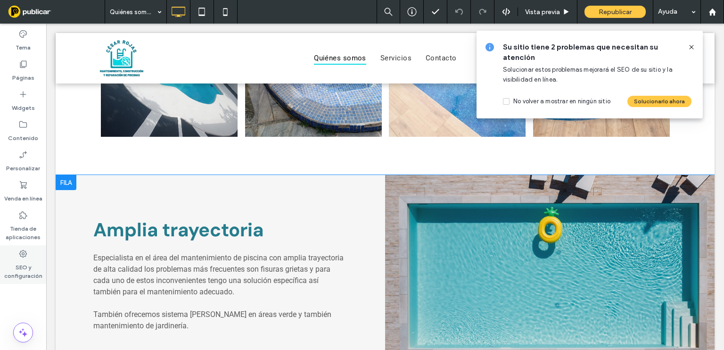
click at [20, 257] on icon at bounding box center [22, 253] width 9 height 9
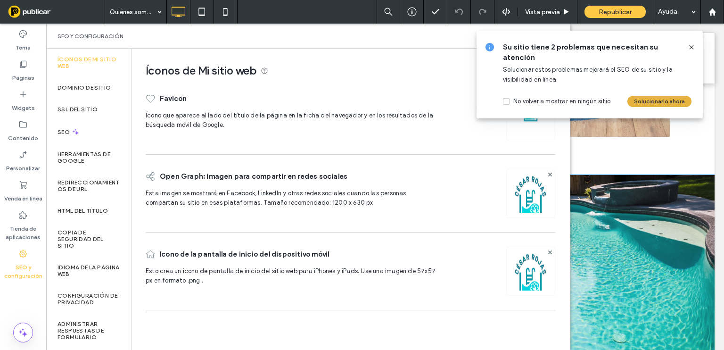
click at [650, 99] on button "Solucionarlo ahora" at bounding box center [659, 101] width 64 height 11
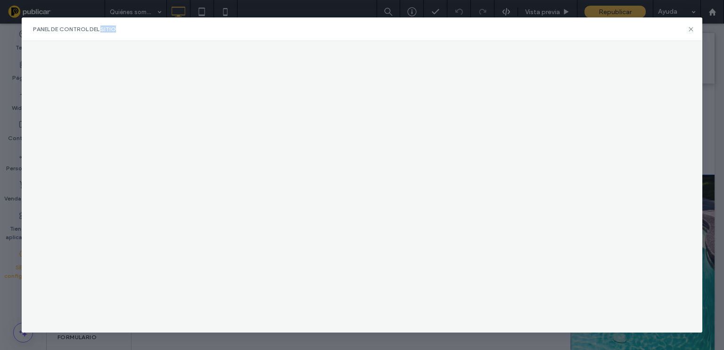
click at [650, 99] on div at bounding box center [362, 186] width 681 height 291
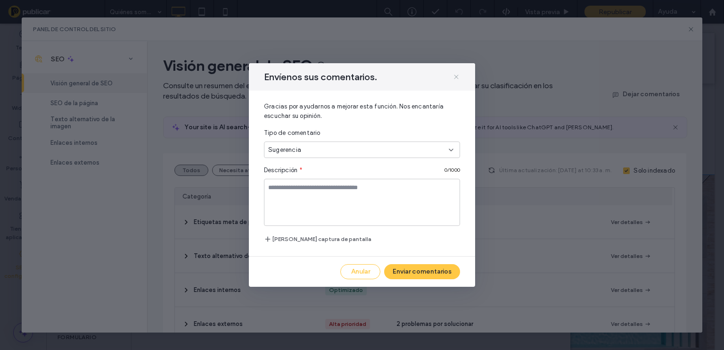
click at [457, 77] on icon at bounding box center [457, 77] width 8 height 8
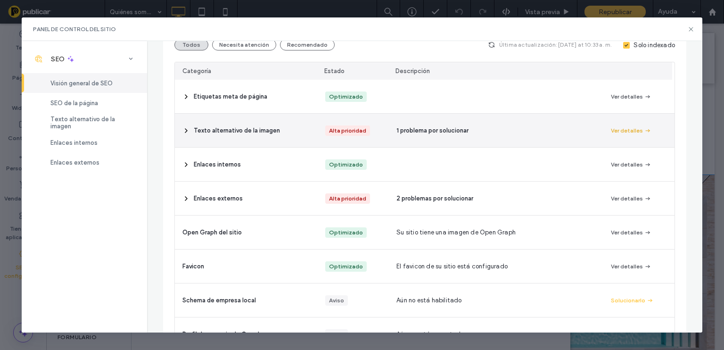
click at [619, 128] on button "Ver detalles" at bounding box center [631, 130] width 41 height 11
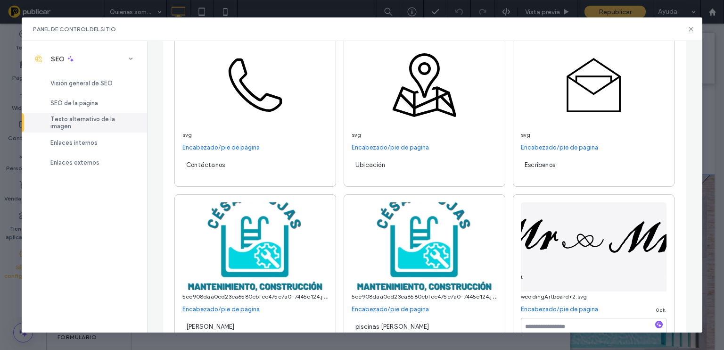
scroll to position [675, 0]
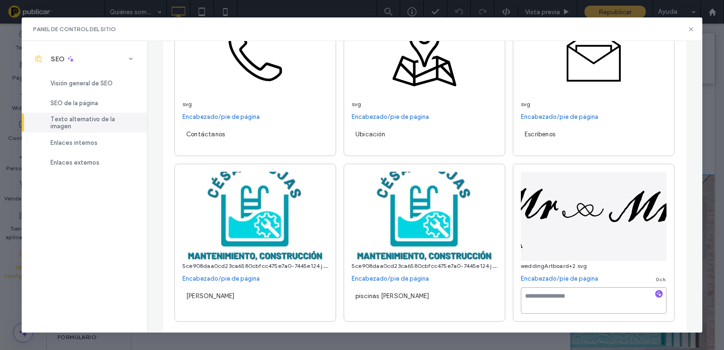
click at [583, 299] on textarea at bounding box center [594, 300] width 146 height 26
type textarea "**"
click at [693, 29] on icon at bounding box center [691, 29] width 8 height 8
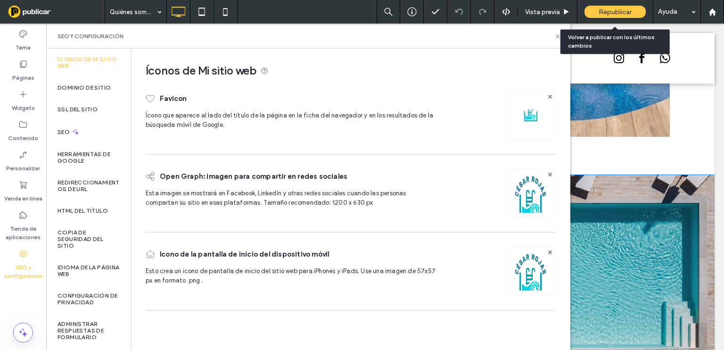
click at [608, 11] on span "Republicar" at bounding box center [615, 12] width 33 height 8
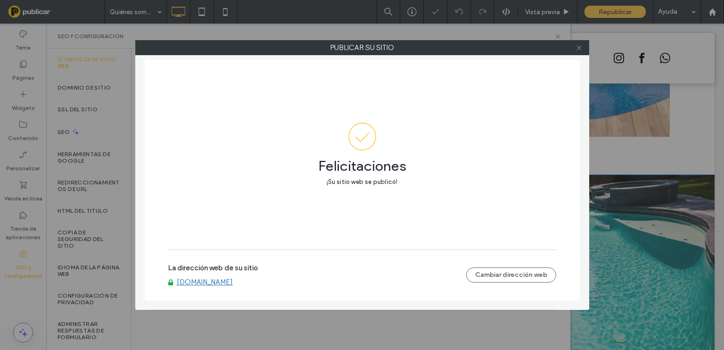
click at [582, 50] on icon at bounding box center [579, 47] width 7 height 7
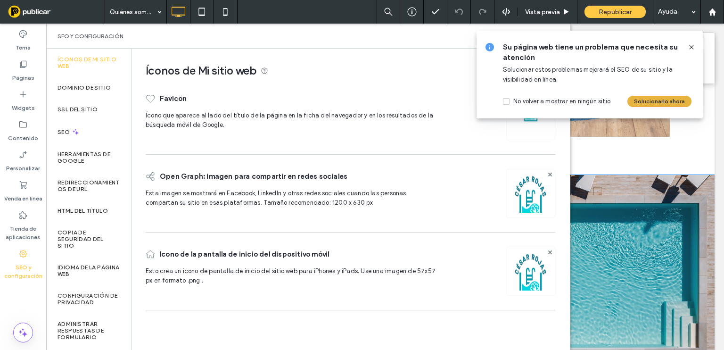
click at [671, 99] on button "Solucionarlo ahora" at bounding box center [659, 101] width 64 height 11
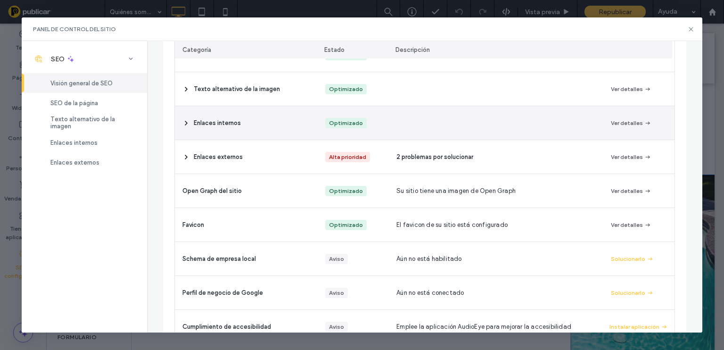
scroll to position [173, 0]
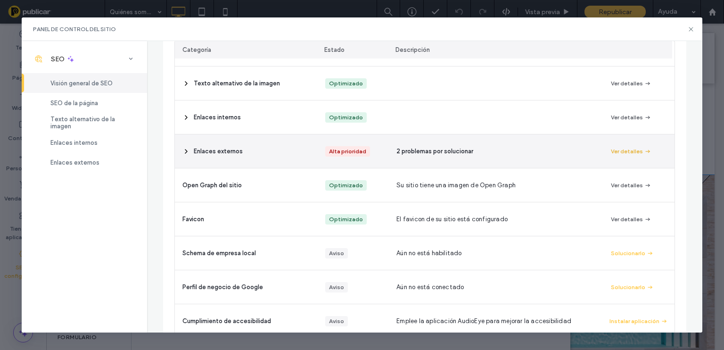
click at [625, 151] on button "Ver detalles" at bounding box center [631, 151] width 41 height 11
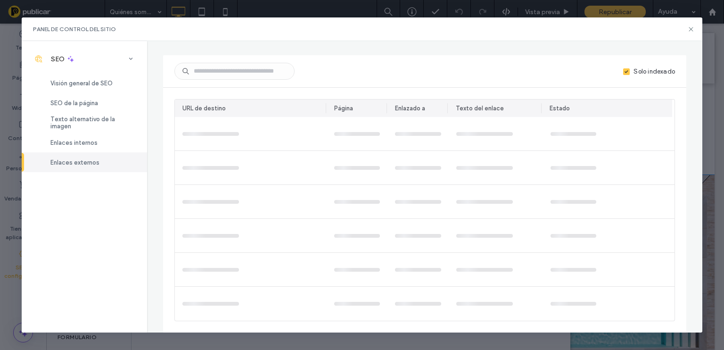
scroll to position [0, 0]
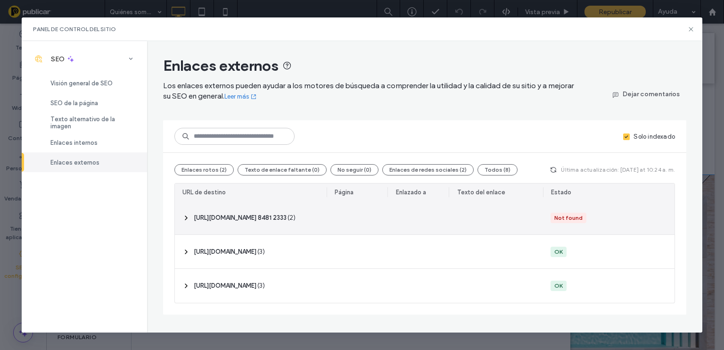
click at [272, 216] on span "‎ [URL][DOMAIN_NAME] 8481 2333 ‎" at bounding box center [240, 217] width 93 height 9
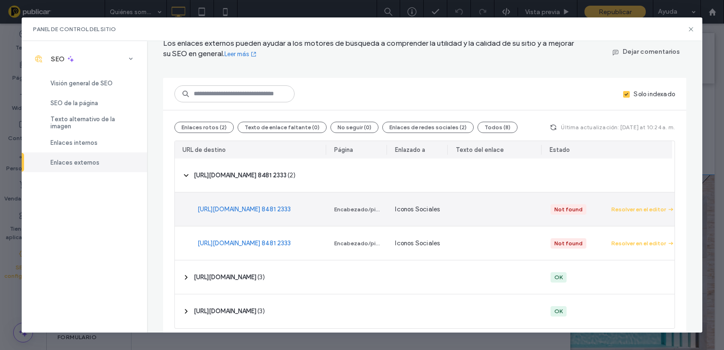
scroll to position [49, 0]
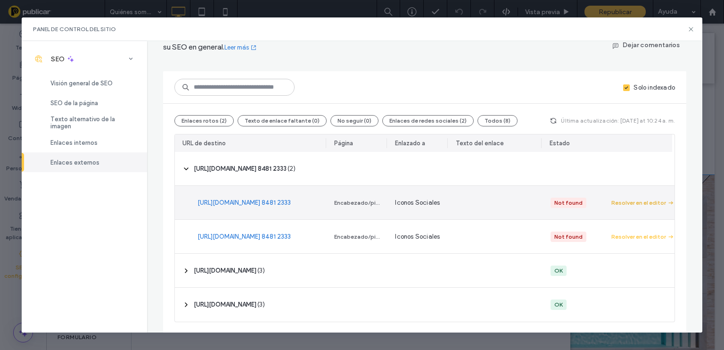
click at [643, 202] on div "Resolver en el editor" at bounding box center [638, 202] width 55 height 8
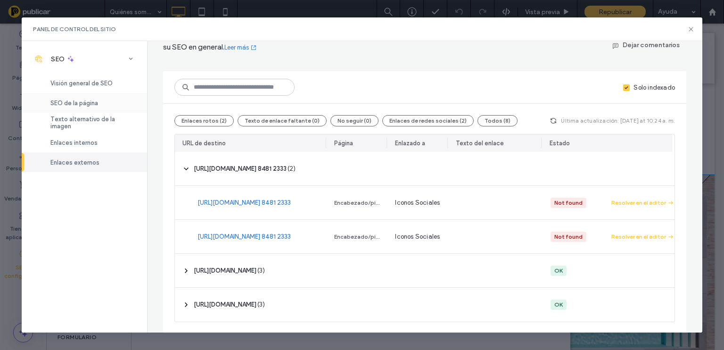
click at [80, 100] on span "SEO de la página" at bounding box center [74, 102] width 48 height 7
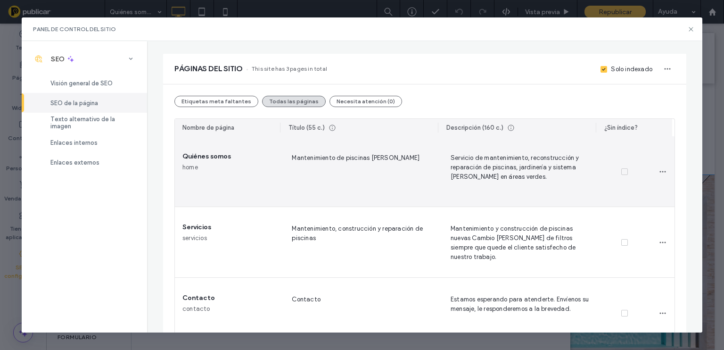
scroll to position [47, 0]
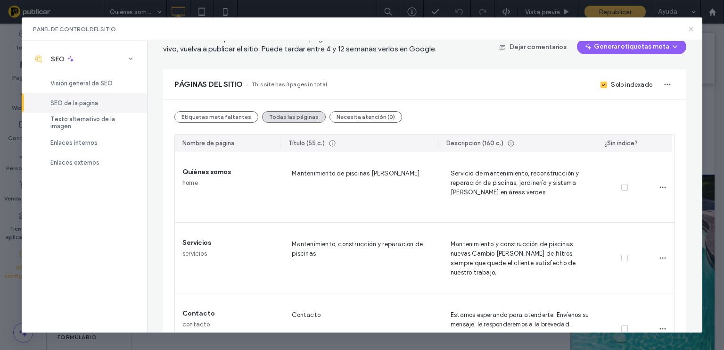
click at [689, 29] on icon at bounding box center [691, 29] width 8 height 8
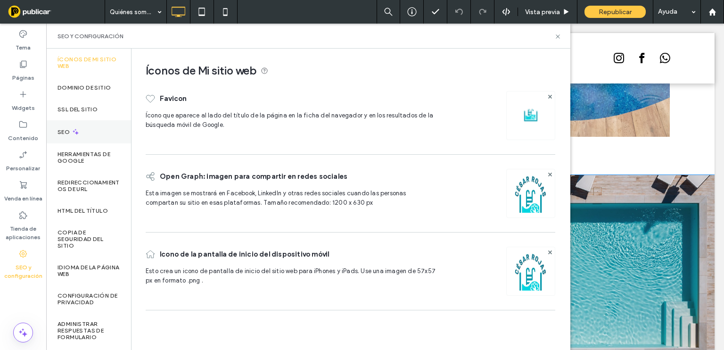
click at [72, 129] on icon at bounding box center [76, 132] width 8 height 8
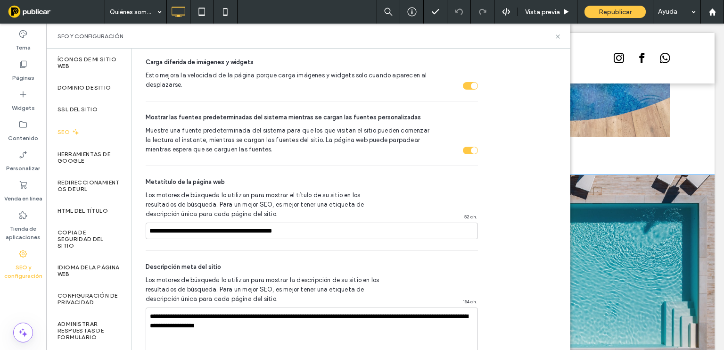
scroll to position [471, 0]
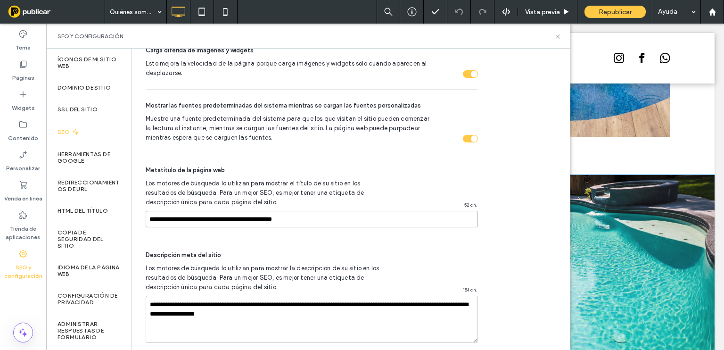
drag, startPoint x: 318, startPoint y: 219, endPoint x: 148, endPoint y: 209, distance: 170.0
click at [148, 209] on div "**********" at bounding box center [312, 196] width 332 height 84
click at [560, 35] on icon at bounding box center [557, 36] width 7 height 7
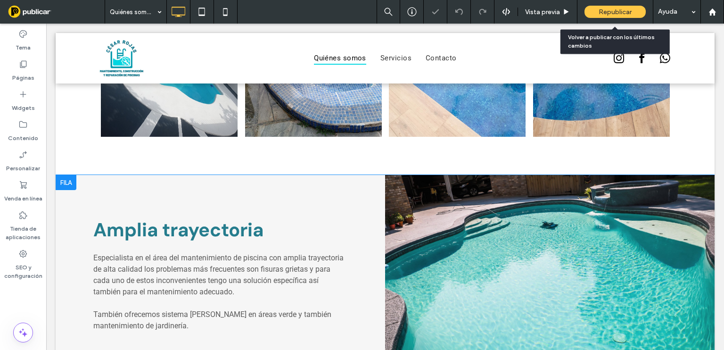
click at [613, 13] on span "Republicar" at bounding box center [615, 12] width 33 height 8
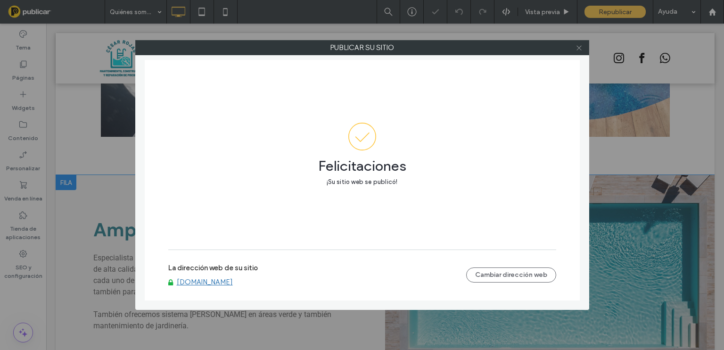
click at [579, 49] on icon at bounding box center [579, 47] width 7 height 7
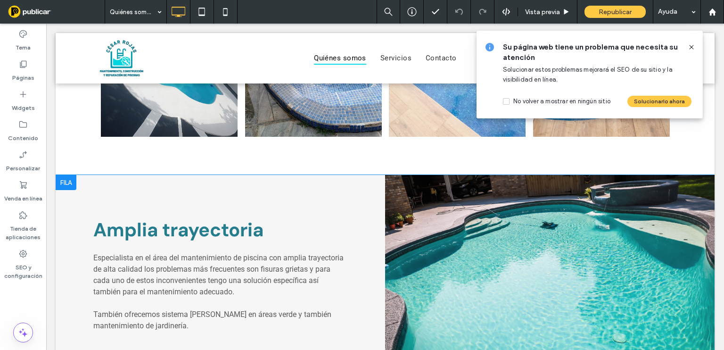
click at [693, 49] on use at bounding box center [691, 47] width 4 height 4
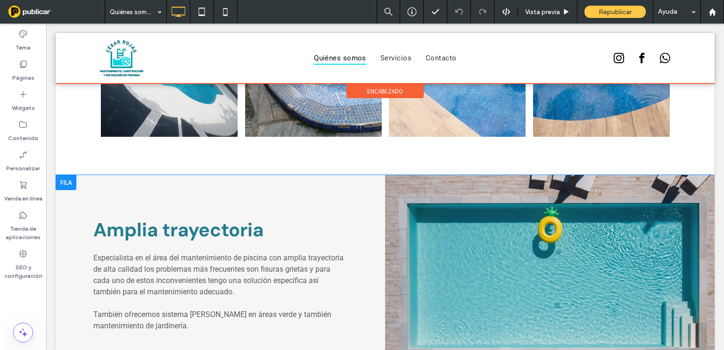
click at [339, 58] on div at bounding box center [385, 58] width 659 height 50
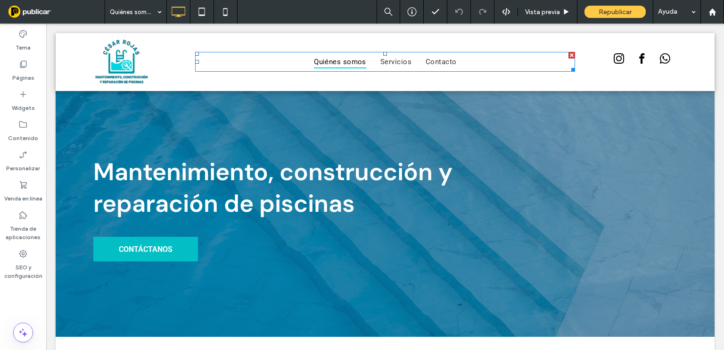
scroll to position [0, 0]
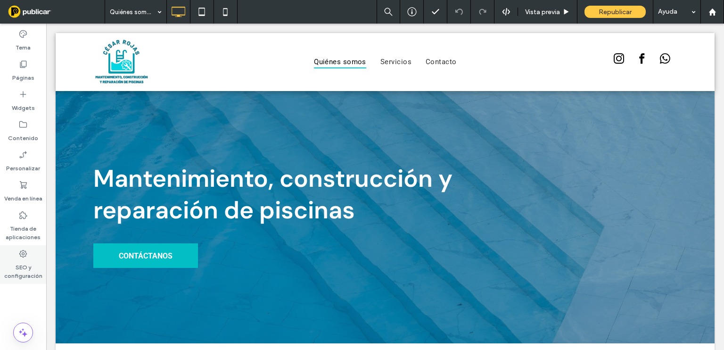
click at [17, 263] on label "SEO y configuración" at bounding box center [23, 269] width 46 height 22
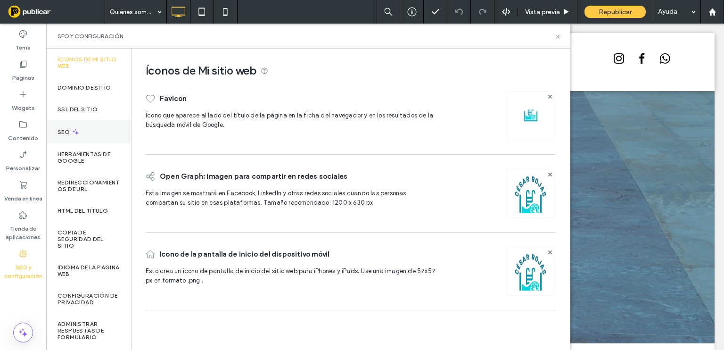
click at [79, 129] on icon at bounding box center [76, 132] width 8 height 8
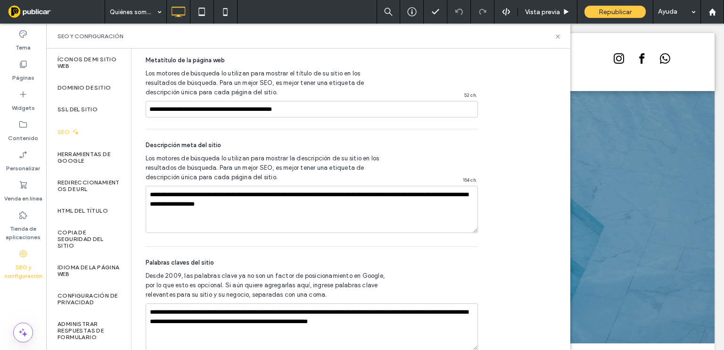
scroll to position [597, 0]
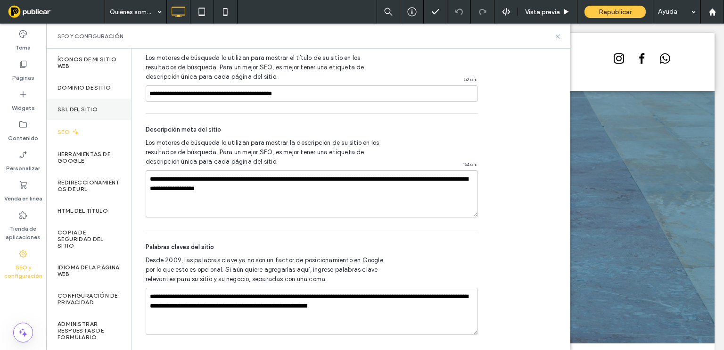
click at [90, 108] on label "SSL del sitio" at bounding box center [78, 109] width 40 height 7
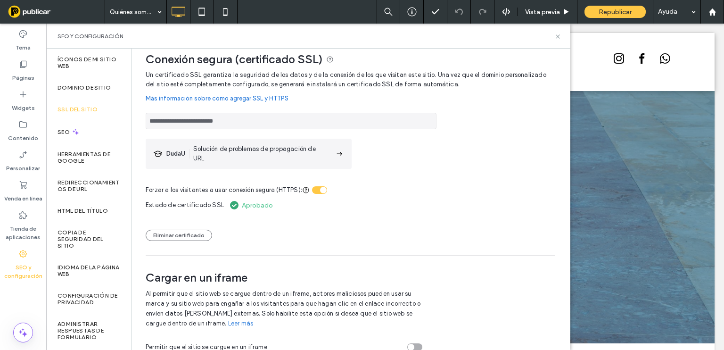
scroll to position [20, 0]
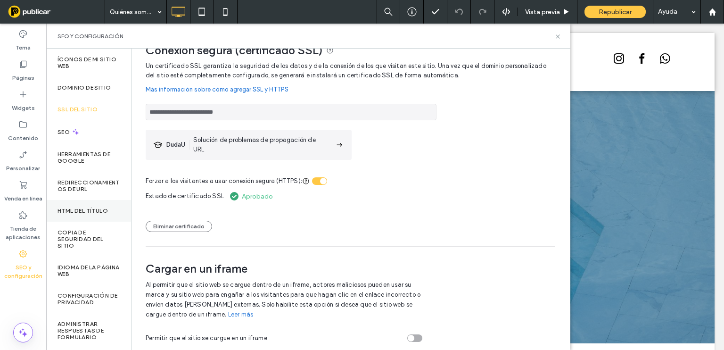
click at [90, 211] on label "HTML del título" at bounding box center [83, 210] width 50 height 7
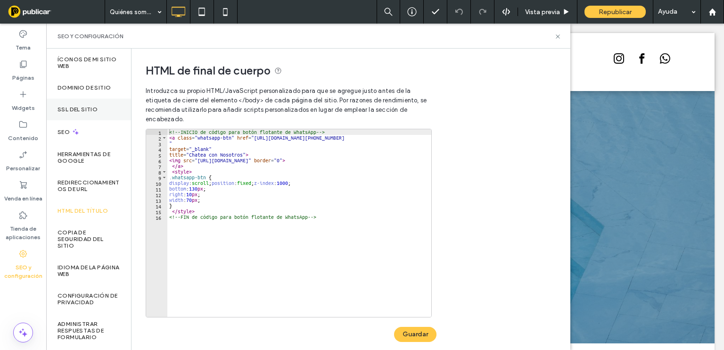
click at [99, 105] on div "SSL del sitio" at bounding box center [88, 110] width 85 height 22
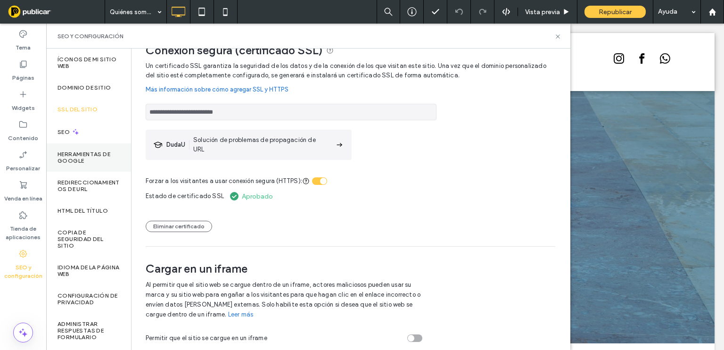
click at [93, 157] on label "Herramientas de Google" at bounding box center [89, 157] width 62 height 13
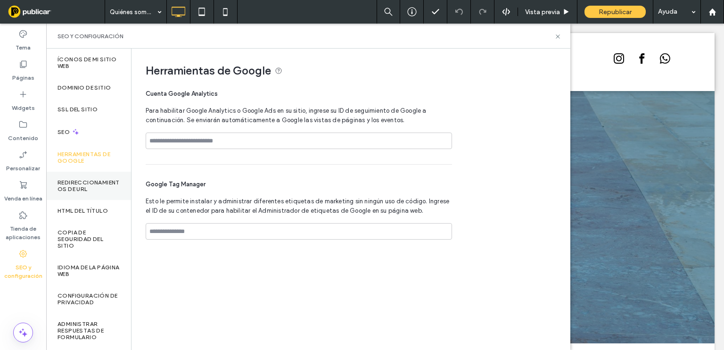
click at [102, 184] on label "Redireccionamientos de URL" at bounding box center [89, 185] width 62 height 13
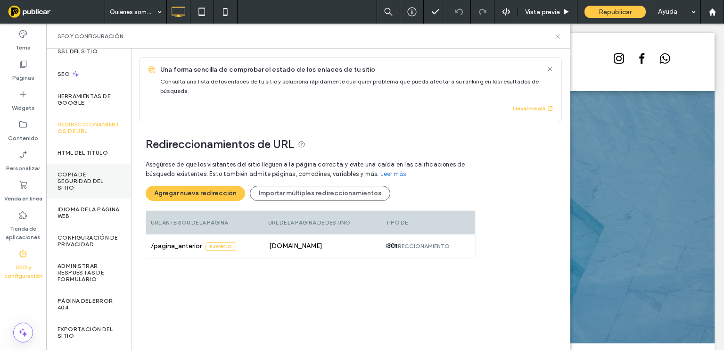
scroll to position [89, 0]
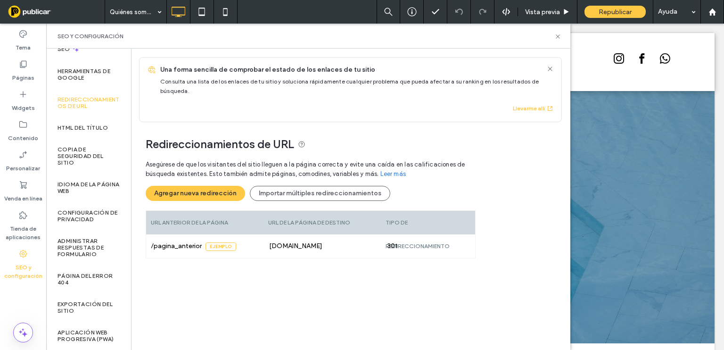
click at [544, 63] on div "Una forma sencilla de comprobar el estado de los enlaces de tu sitio Consulta u…" at bounding box center [358, 90] width 405 height 64
click at [558, 37] on icon at bounding box center [557, 36] width 7 height 7
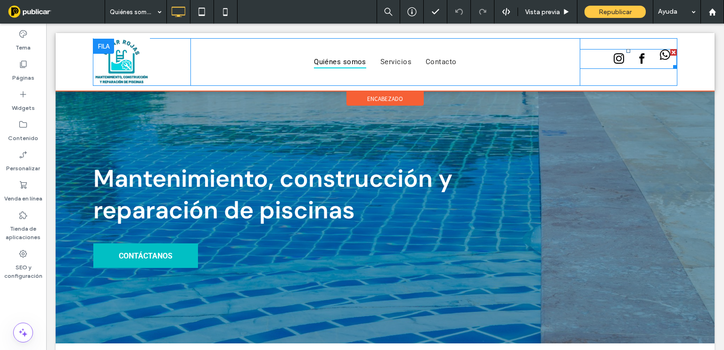
click at [658, 56] on span "whatsapp" at bounding box center [666, 55] width 16 height 16
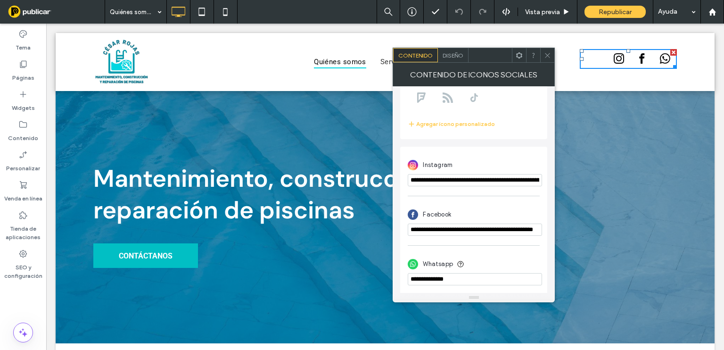
scroll to position [165, 0]
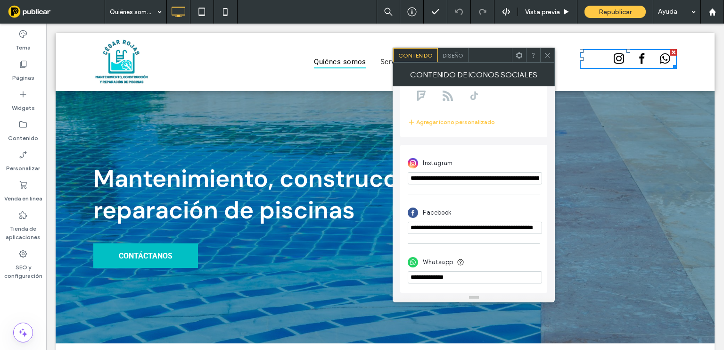
click at [441, 278] on input "phone" at bounding box center [475, 277] width 134 height 12
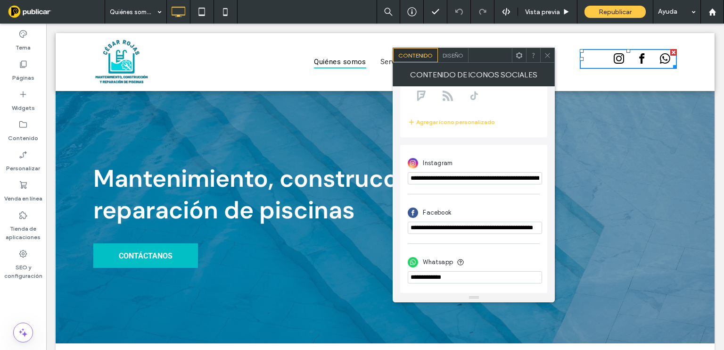
click at [428, 278] on input "phone" at bounding box center [475, 277] width 134 height 12
drag, startPoint x: 457, startPoint y: 278, endPoint x: 409, endPoint y: 278, distance: 47.6
click at [409, 278] on input "phone" at bounding box center [475, 277] width 134 height 12
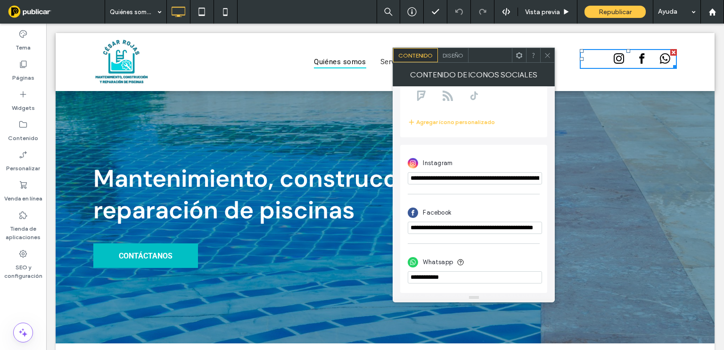
type input "**********"
click at [595, 79] on div "Click To Paste" at bounding box center [628, 62] width 97 height 47
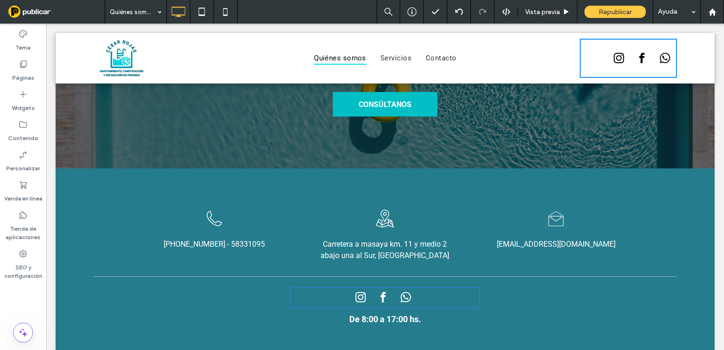
scroll to position [1080, 0]
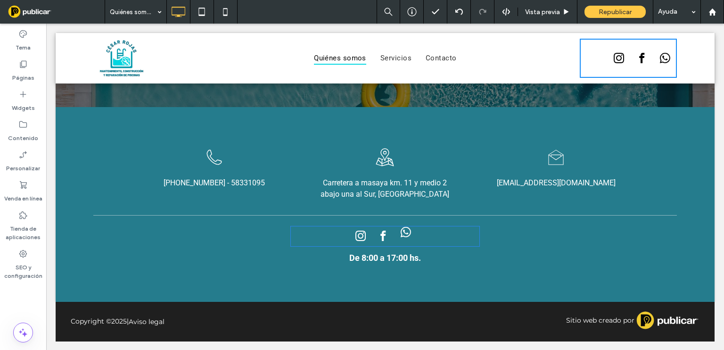
click at [403, 234] on span "whatsapp" at bounding box center [406, 232] width 16 height 16
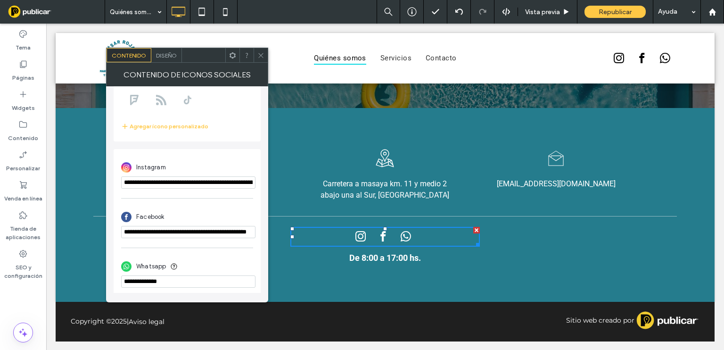
scroll to position [165, 0]
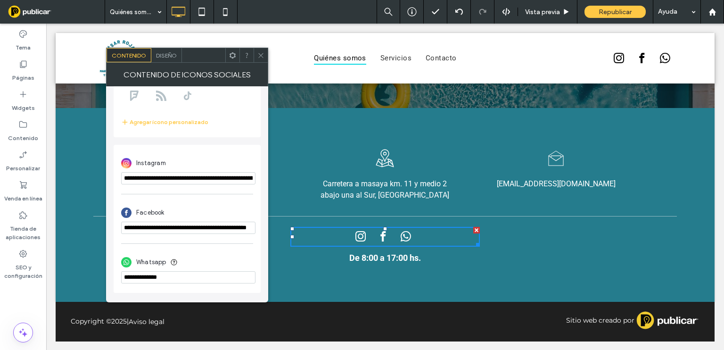
drag, startPoint x: 176, startPoint y: 275, endPoint x: 112, endPoint y: 269, distance: 64.8
click at [112, 269] on div "**********" at bounding box center [187, 189] width 162 height 206
type input "**********"
click at [258, 54] on icon at bounding box center [260, 55] width 7 height 7
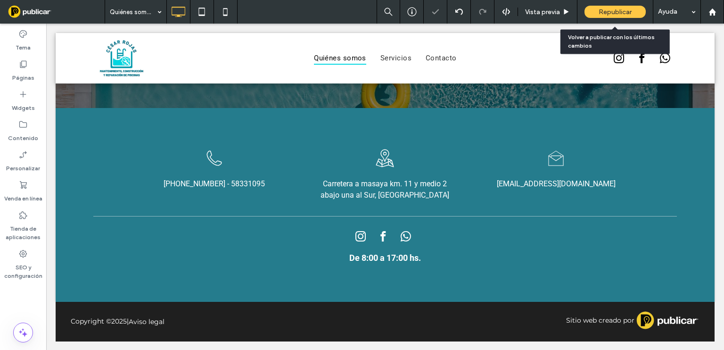
click at [618, 11] on span "Republicar" at bounding box center [615, 12] width 33 height 8
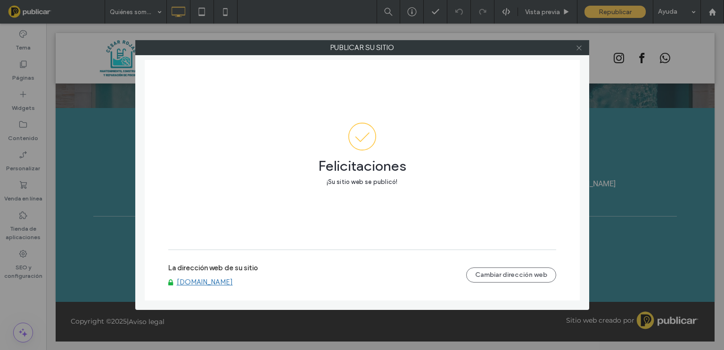
click at [581, 49] on icon at bounding box center [579, 47] width 7 height 7
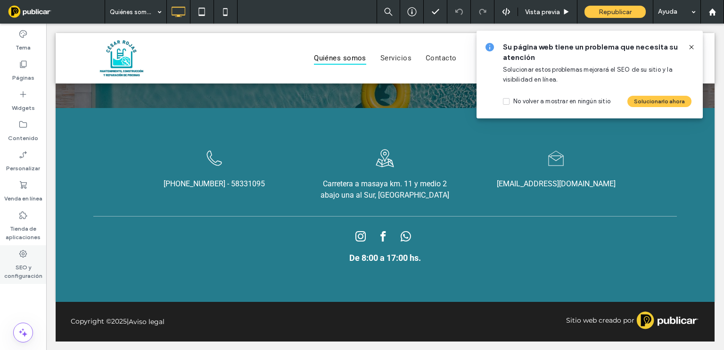
click at [26, 264] on label "SEO y configuración" at bounding box center [23, 269] width 46 height 22
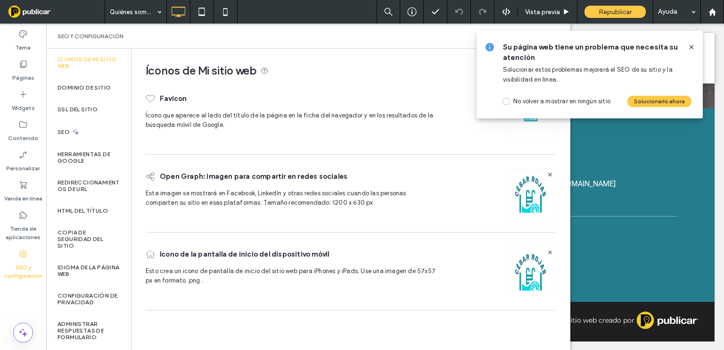
click at [26, 264] on label "SEO y configuración" at bounding box center [23, 269] width 46 height 22
click at [95, 213] on div "HTML del título" at bounding box center [88, 211] width 85 height 22
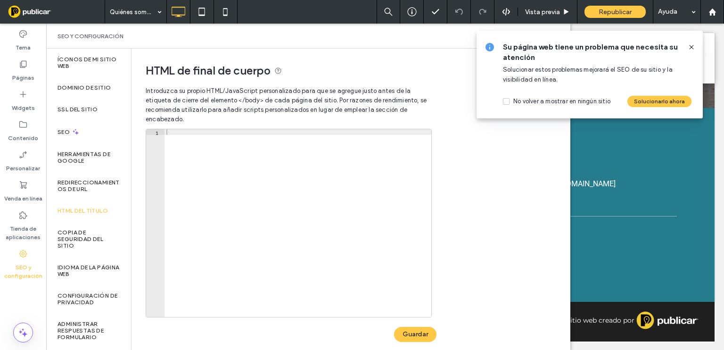
click at [211, 150] on div at bounding box center [298, 228] width 267 height 199
paste textarea "**********"
type textarea "**********"
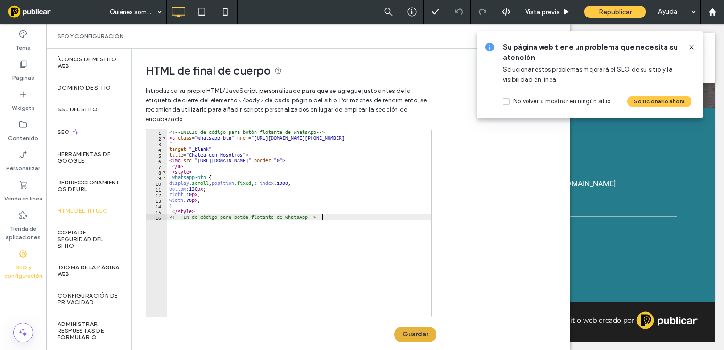
click at [417, 335] on button "Guardar" at bounding box center [415, 334] width 42 height 15
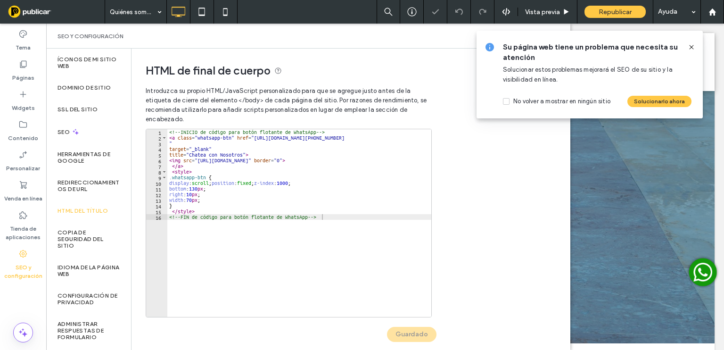
scroll to position [0, 0]
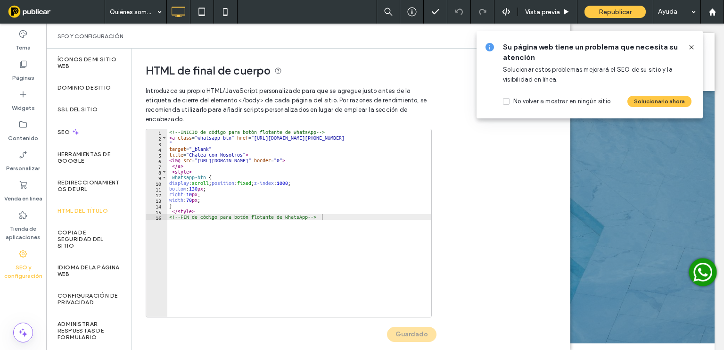
click at [496, 170] on div "**********" at bounding box center [351, 199] width 439 height 301
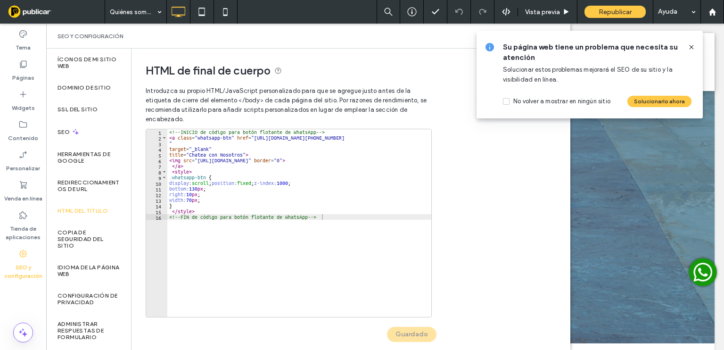
click at [690, 45] on use at bounding box center [691, 47] width 4 height 4
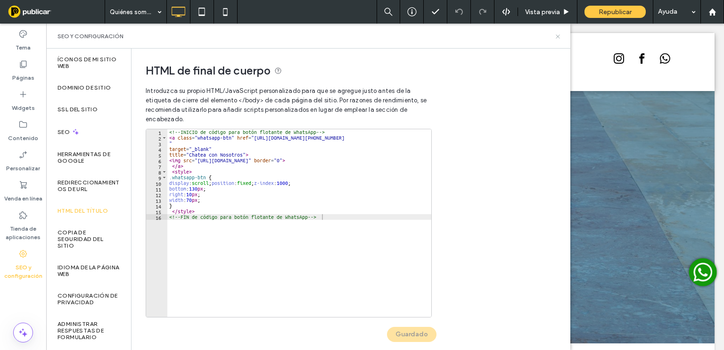
click at [557, 36] on icon at bounding box center [557, 36] width 7 height 7
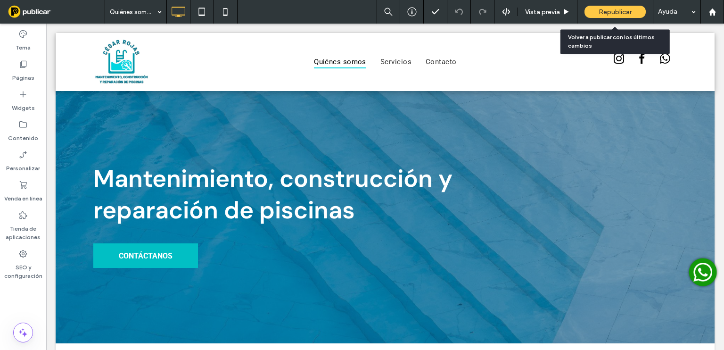
click at [609, 5] on div "Republicar" at bounding box center [614, 12] width 61 height 24
click at [614, 11] on span "Republicar" at bounding box center [615, 12] width 33 height 8
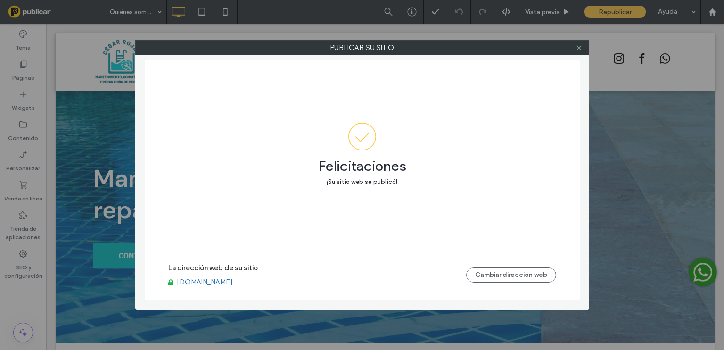
click at [580, 47] on use at bounding box center [578, 47] width 5 height 5
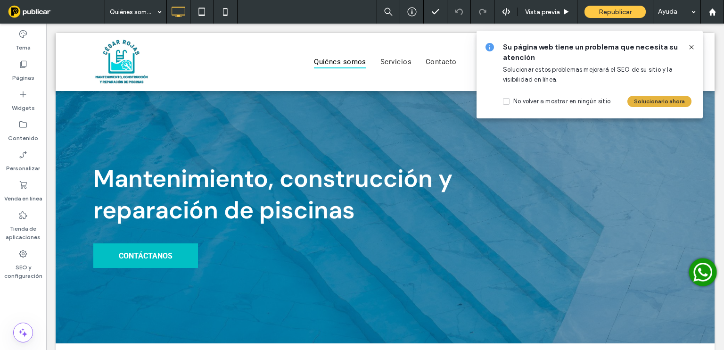
click at [669, 102] on button "Solucionarlo ahora" at bounding box center [659, 101] width 64 height 11
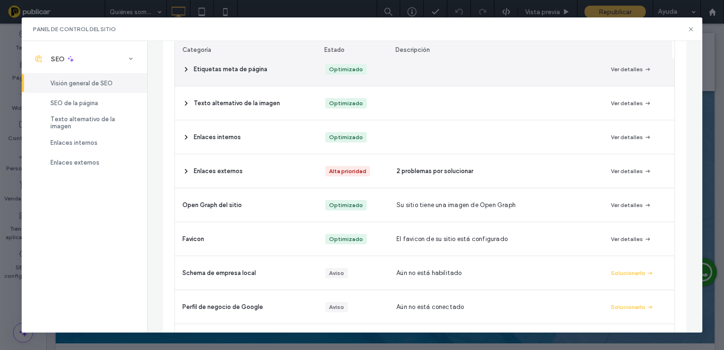
scroll to position [157, 0]
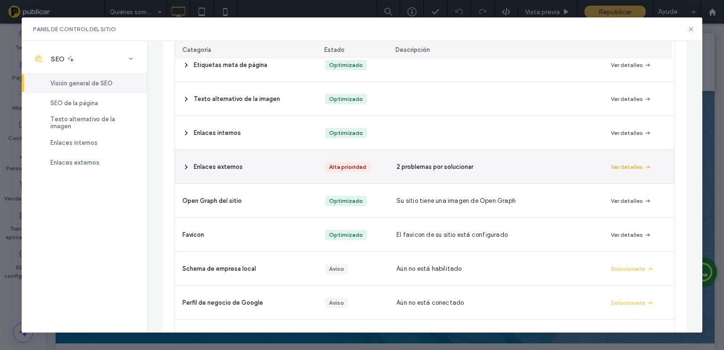
click at [630, 165] on button "Ver detalles" at bounding box center [631, 166] width 41 height 11
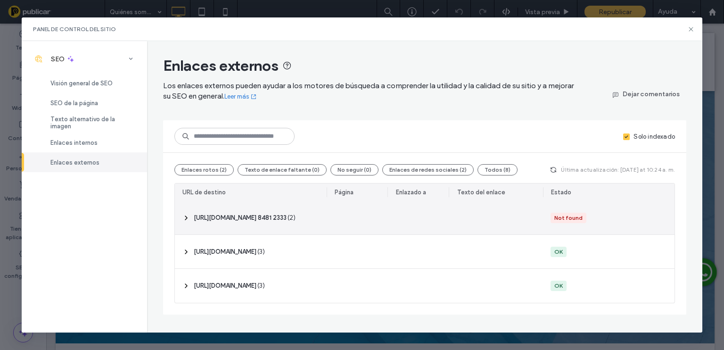
click at [625, 218] on div at bounding box center [639, 218] width 71 height 34
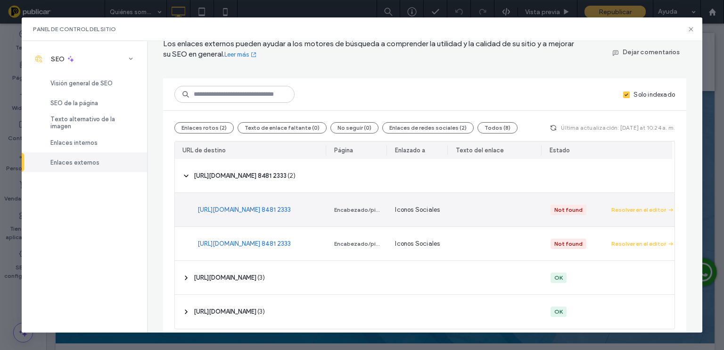
scroll to position [49, 0]
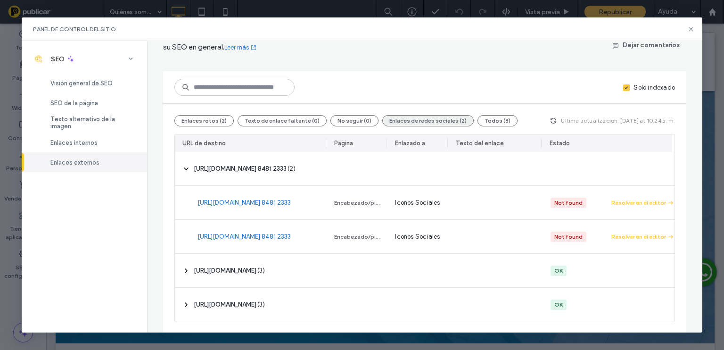
click at [431, 118] on button "Enlaces de redes sociales (2)" at bounding box center [427, 120] width 91 height 11
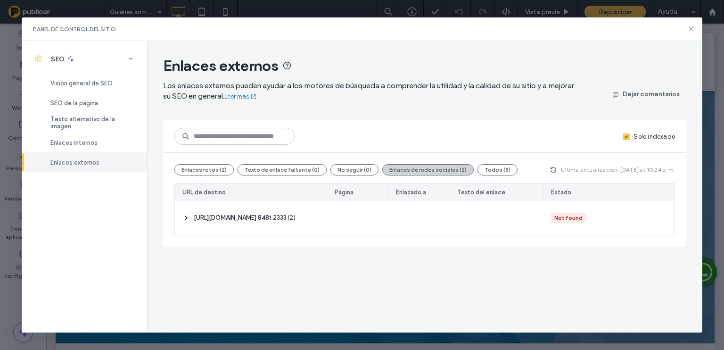
scroll to position [0, 0]
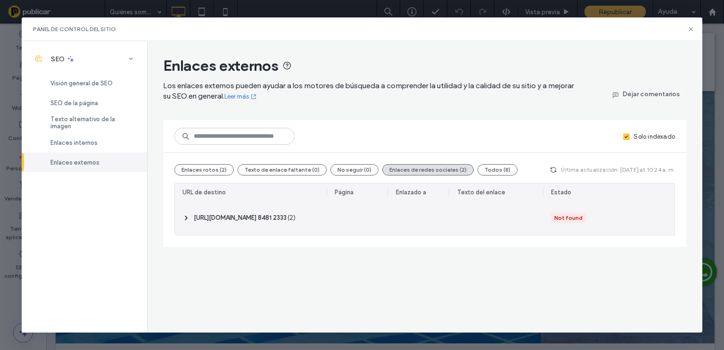
click at [568, 217] on div "Not found" at bounding box center [568, 218] width 28 height 8
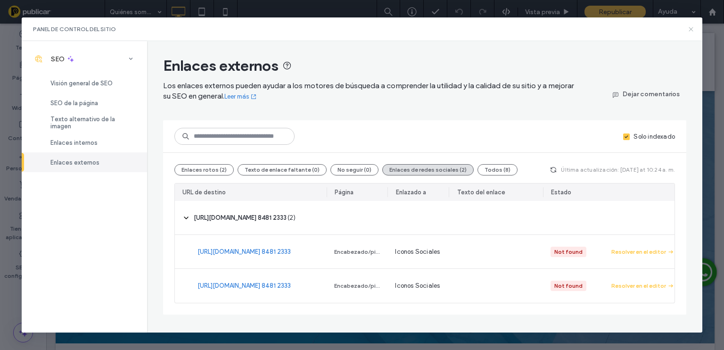
drag, startPoint x: 689, startPoint y: 29, endPoint x: 640, endPoint y: 5, distance: 54.2
click at [689, 29] on icon at bounding box center [691, 29] width 8 height 8
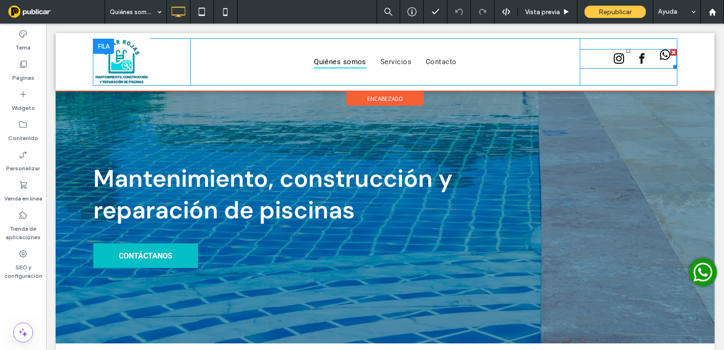
click at [658, 54] on span "whatsapp" at bounding box center [666, 55] width 16 height 16
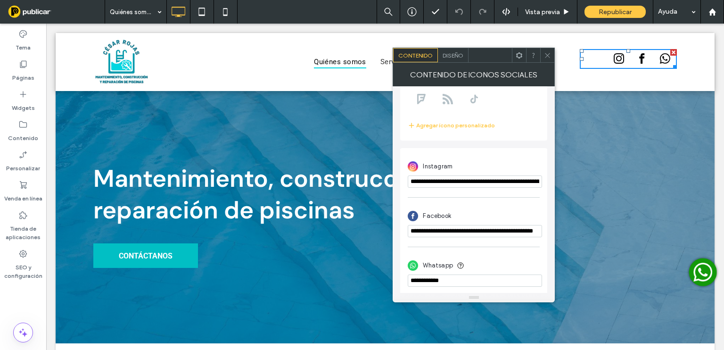
scroll to position [165, 0]
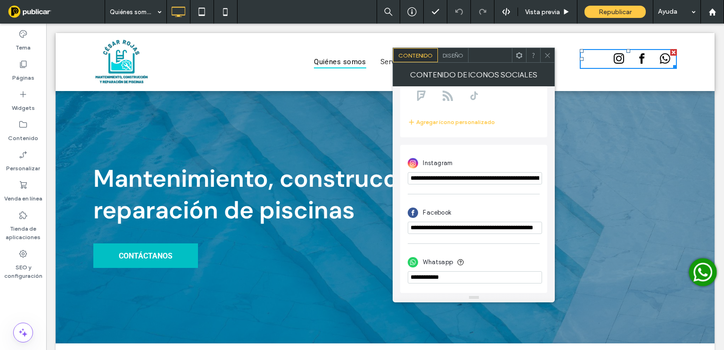
click at [413, 276] on input "phone" at bounding box center [475, 277] width 134 height 12
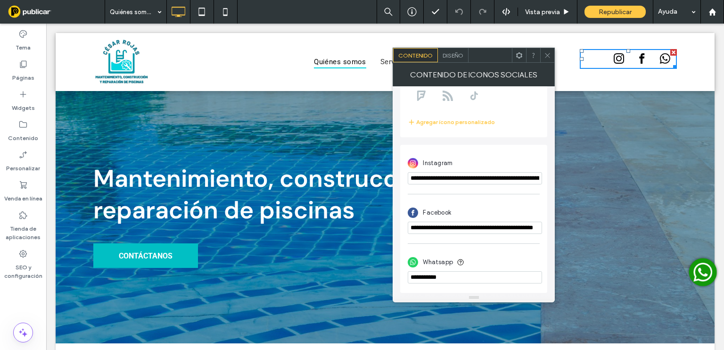
type input "**********"
click at [551, 63] on div "Contenido de Iconos Sociales" at bounding box center [474, 75] width 162 height 24
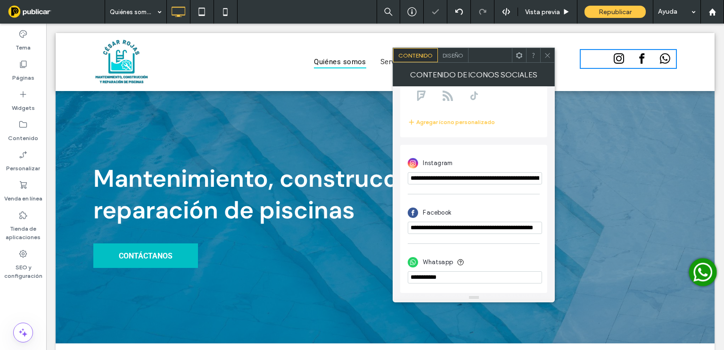
click at [548, 52] on icon at bounding box center [547, 55] width 7 height 7
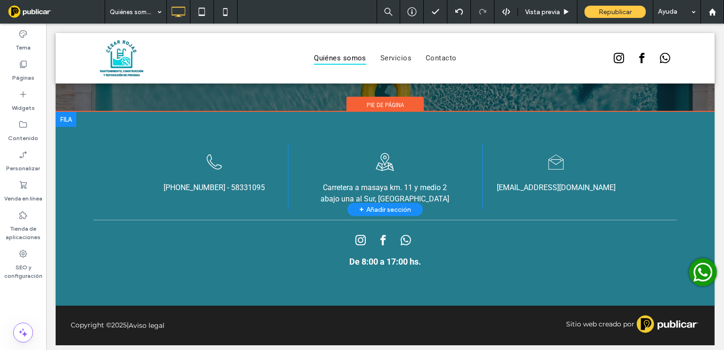
scroll to position [1079, 0]
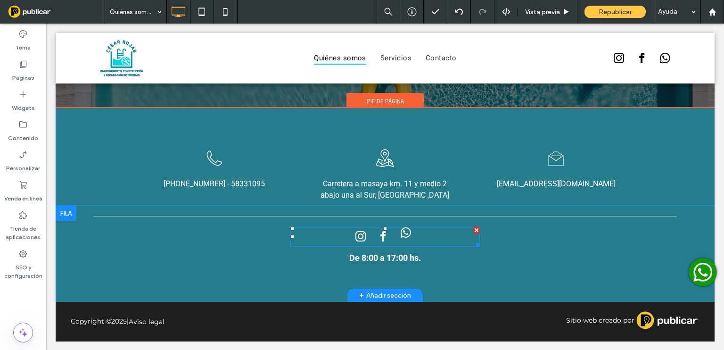
click at [404, 236] on span "whatsapp" at bounding box center [406, 233] width 16 height 16
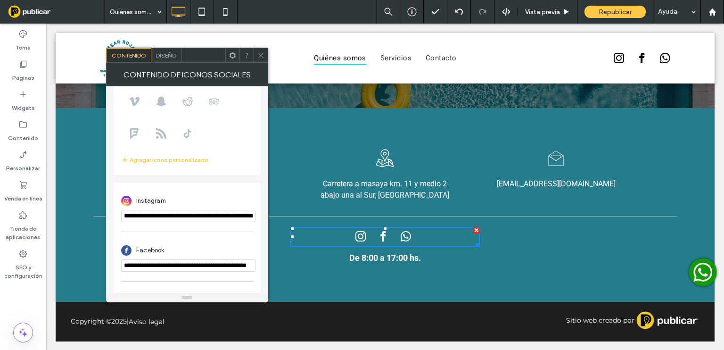
scroll to position [165, 0]
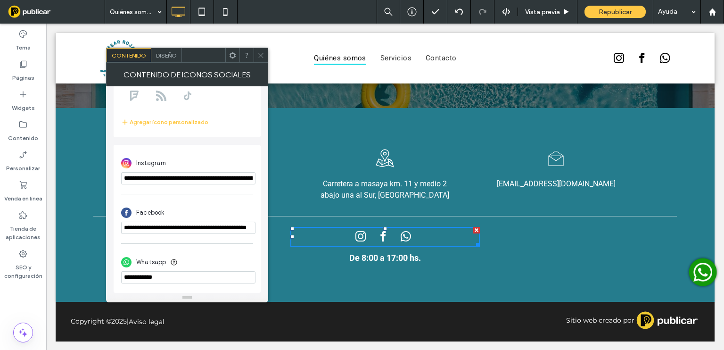
click at [127, 280] on input "phone" at bounding box center [188, 277] width 134 height 12
type input "**********"
click at [260, 52] on icon at bounding box center [260, 55] width 7 height 7
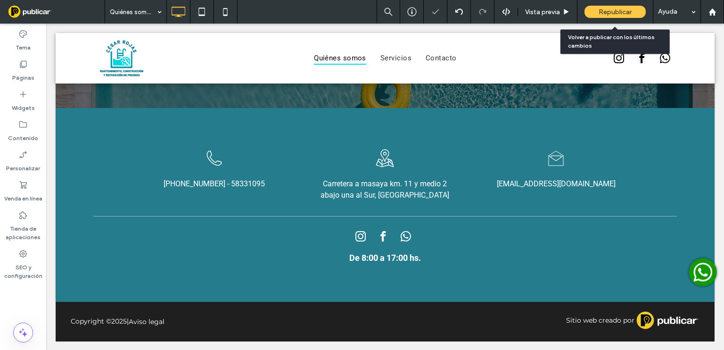
click at [613, 10] on span "Republicar" at bounding box center [615, 12] width 33 height 8
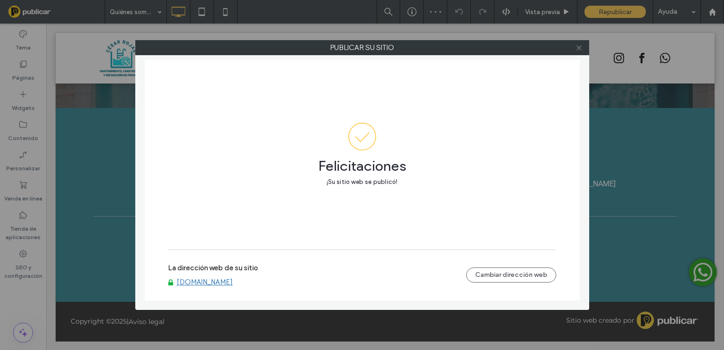
click at [577, 47] on icon at bounding box center [579, 47] width 7 height 7
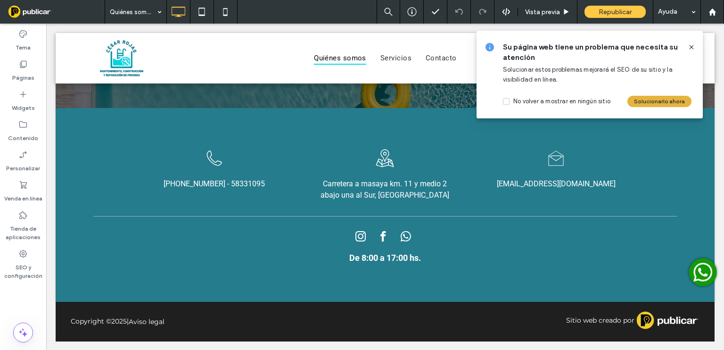
click at [669, 99] on button "Solucionarlo ahora" at bounding box center [659, 101] width 64 height 11
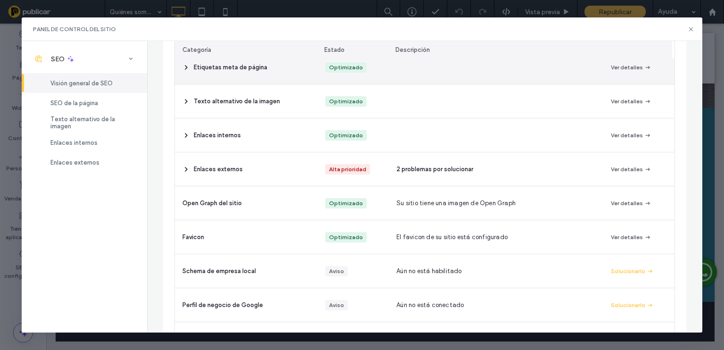
scroll to position [173, 0]
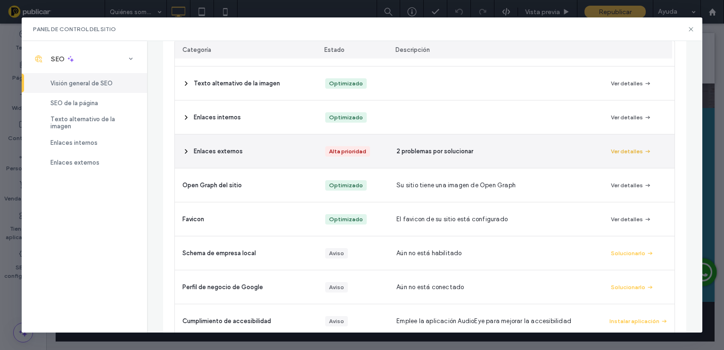
click at [628, 148] on button "Ver detalles" at bounding box center [631, 151] width 41 height 11
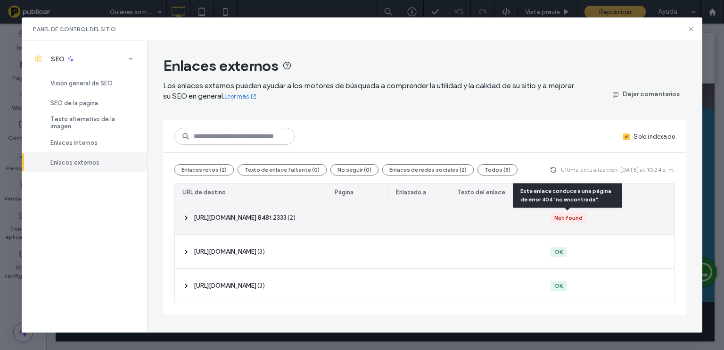
click at [561, 216] on div "Not found" at bounding box center [568, 218] width 28 height 8
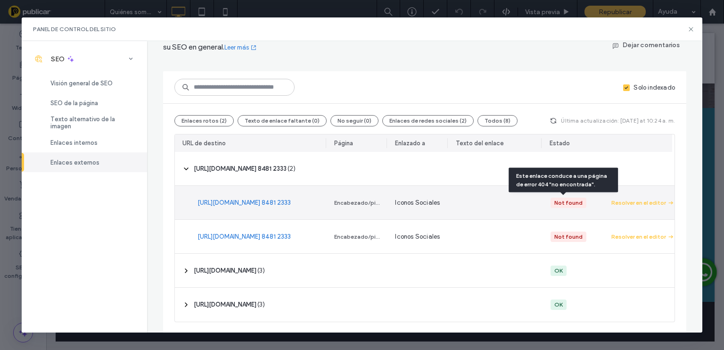
scroll to position [49, 0]
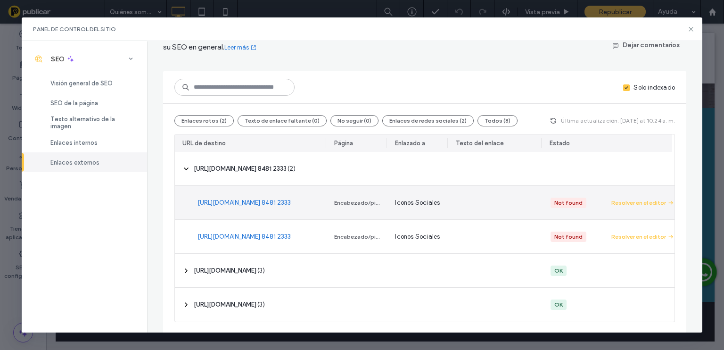
click at [231, 201] on link "[URL][DOMAIN_NAME] 8481 2333" at bounding box center [244, 202] width 93 height 9
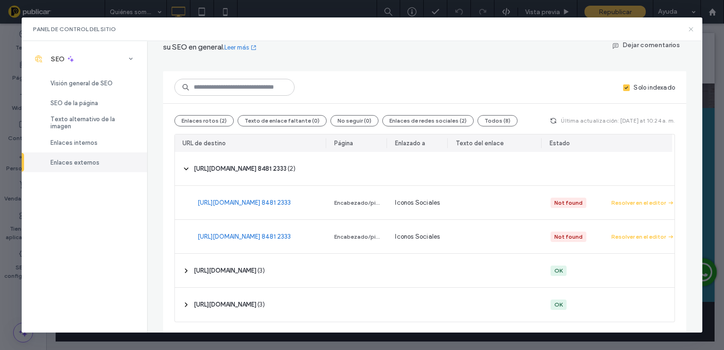
click at [689, 26] on icon at bounding box center [691, 29] width 8 height 8
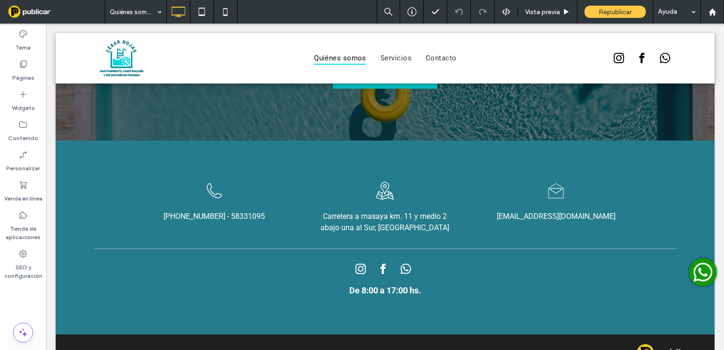
scroll to position [1048, 0]
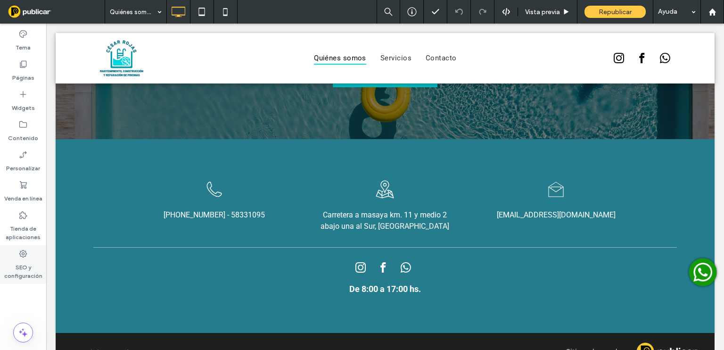
click at [29, 270] on label "SEO y configuración" at bounding box center [23, 269] width 46 height 22
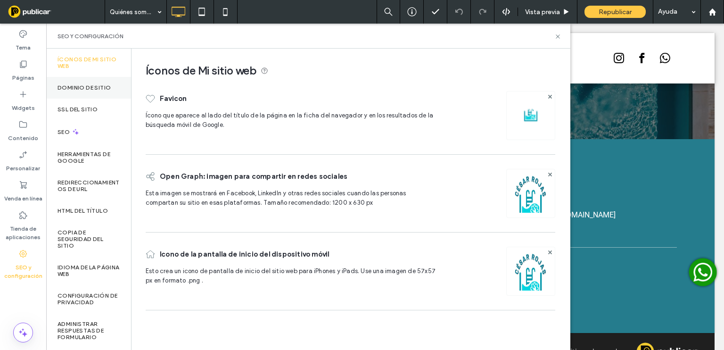
click at [90, 88] on label "Dominio de sitio" at bounding box center [84, 87] width 53 height 7
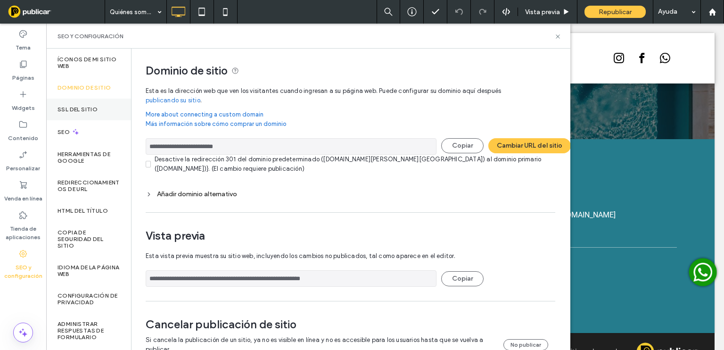
click at [87, 108] on label "SSL del sitio" at bounding box center [78, 109] width 40 height 7
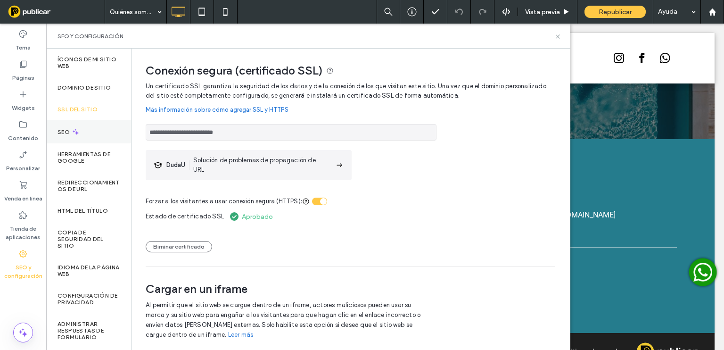
click at [89, 128] on div "SEO" at bounding box center [88, 131] width 85 height 23
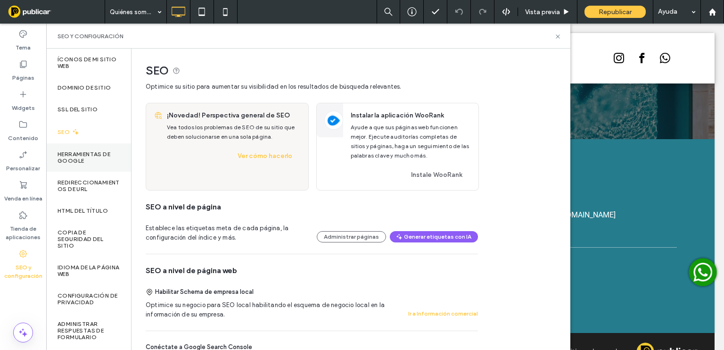
click at [96, 149] on div "Herramientas de Google" at bounding box center [88, 157] width 85 height 28
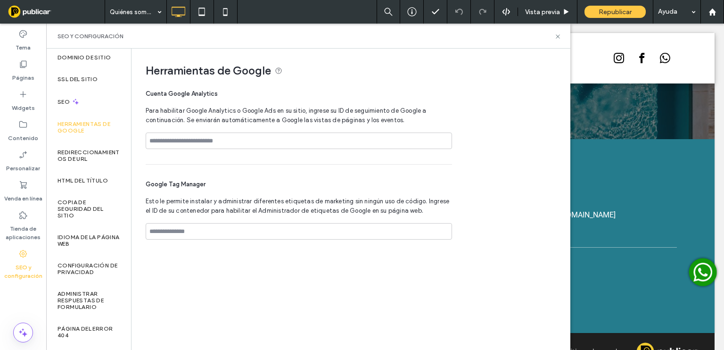
scroll to position [31, 0]
click at [93, 154] on label "Redireccionamientos de URL" at bounding box center [89, 154] width 62 height 13
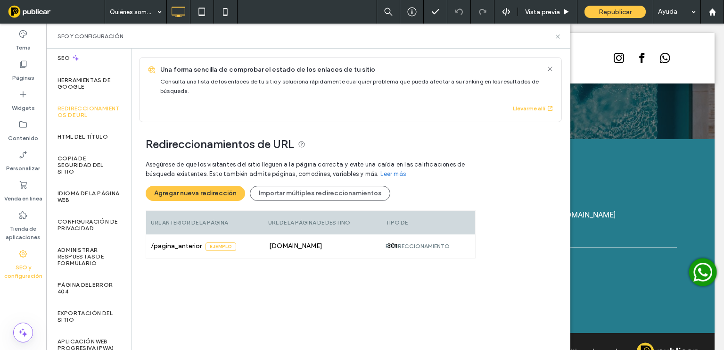
scroll to position [78, 0]
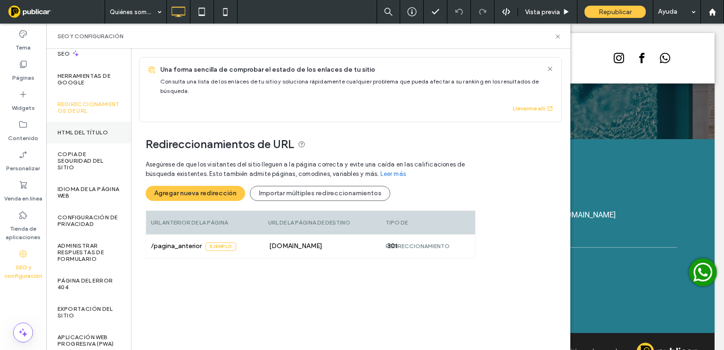
click at [99, 135] on label "HTML del título" at bounding box center [83, 132] width 50 height 7
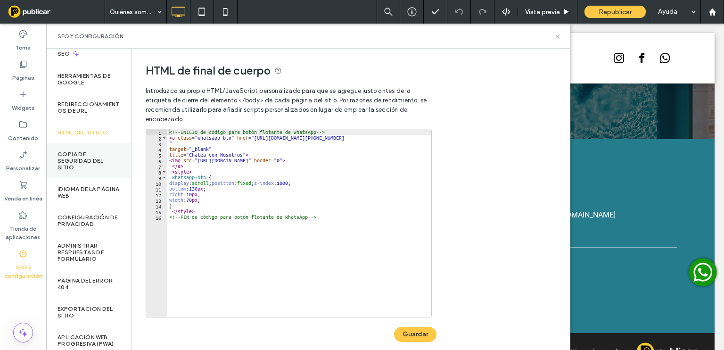
click at [77, 162] on label "Copia de seguridad del sitio" at bounding box center [89, 161] width 62 height 20
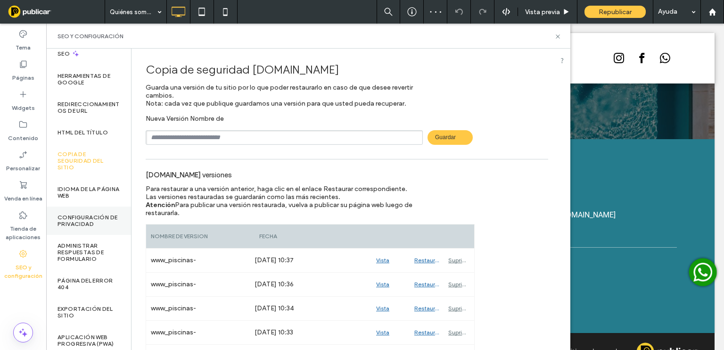
scroll to position [89, 0]
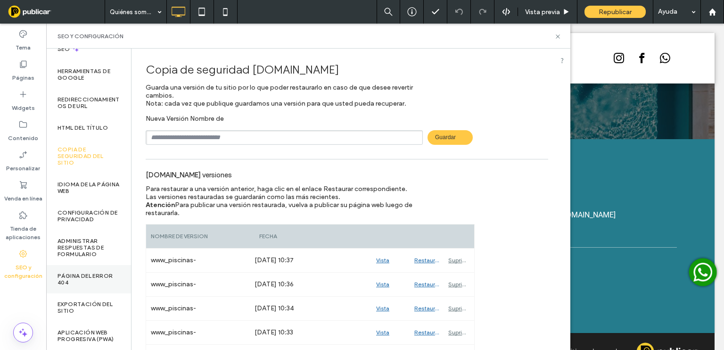
click at [96, 272] on label "Página del error 404" at bounding box center [89, 278] width 62 height 13
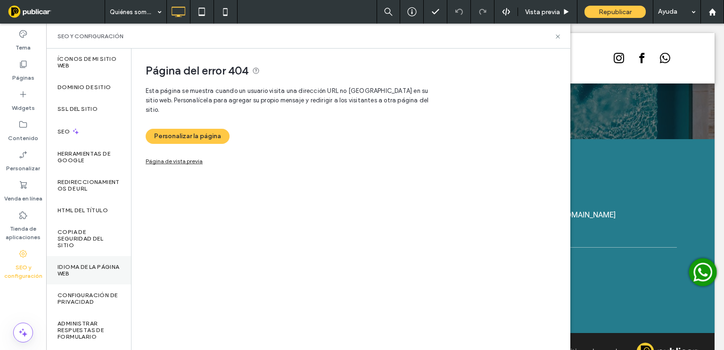
scroll to position [0, 0]
click at [85, 61] on label "Íconos de Mi sitio web" at bounding box center [89, 62] width 62 height 13
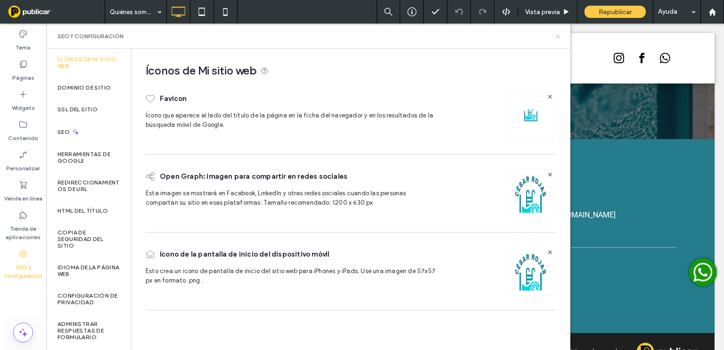
click at [558, 34] on icon at bounding box center [557, 36] width 7 height 7
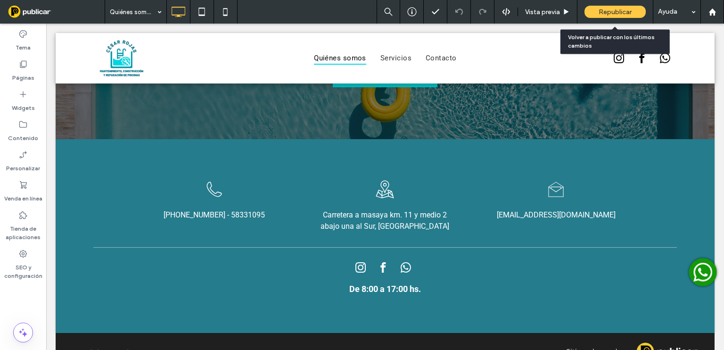
click at [629, 12] on span "Republicar" at bounding box center [615, 12] width 33 height 8
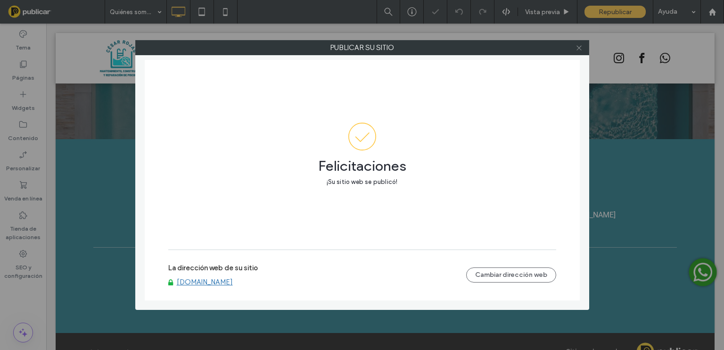
click at [581, 47] on icon at bounding box center [579, 47] width 7 height 7
